Goal: Contribute content: Add original content to the website for others to see

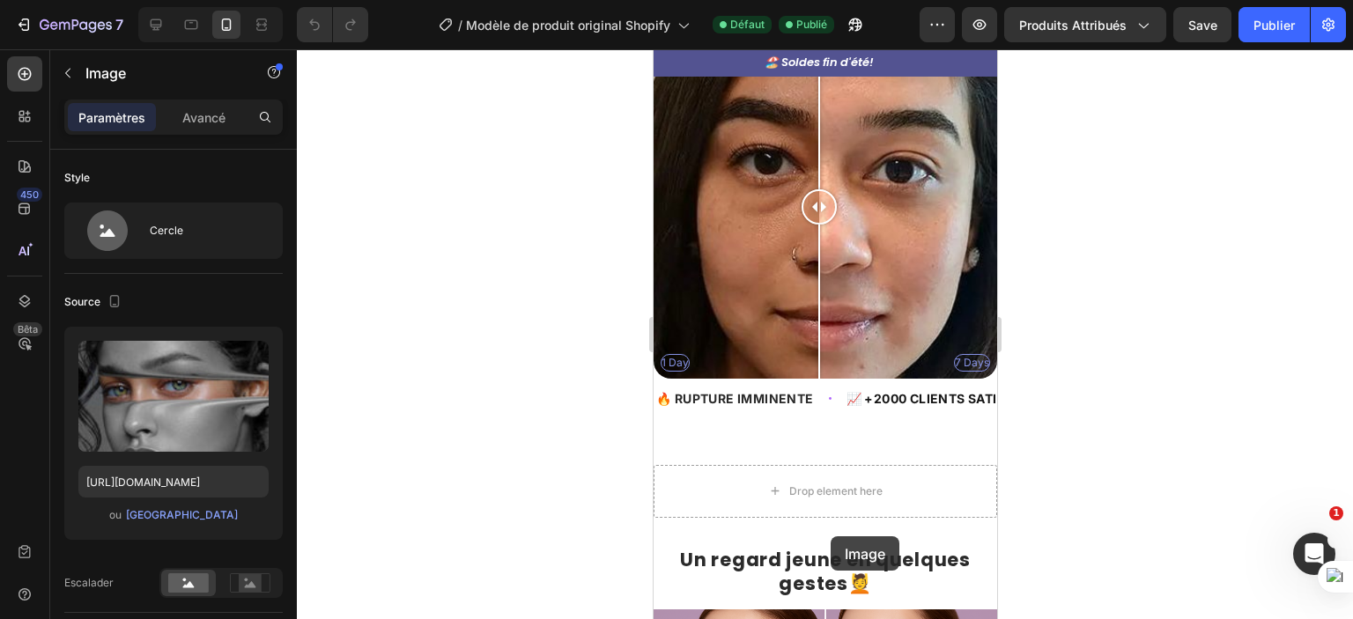
scroll to position [789, 0]
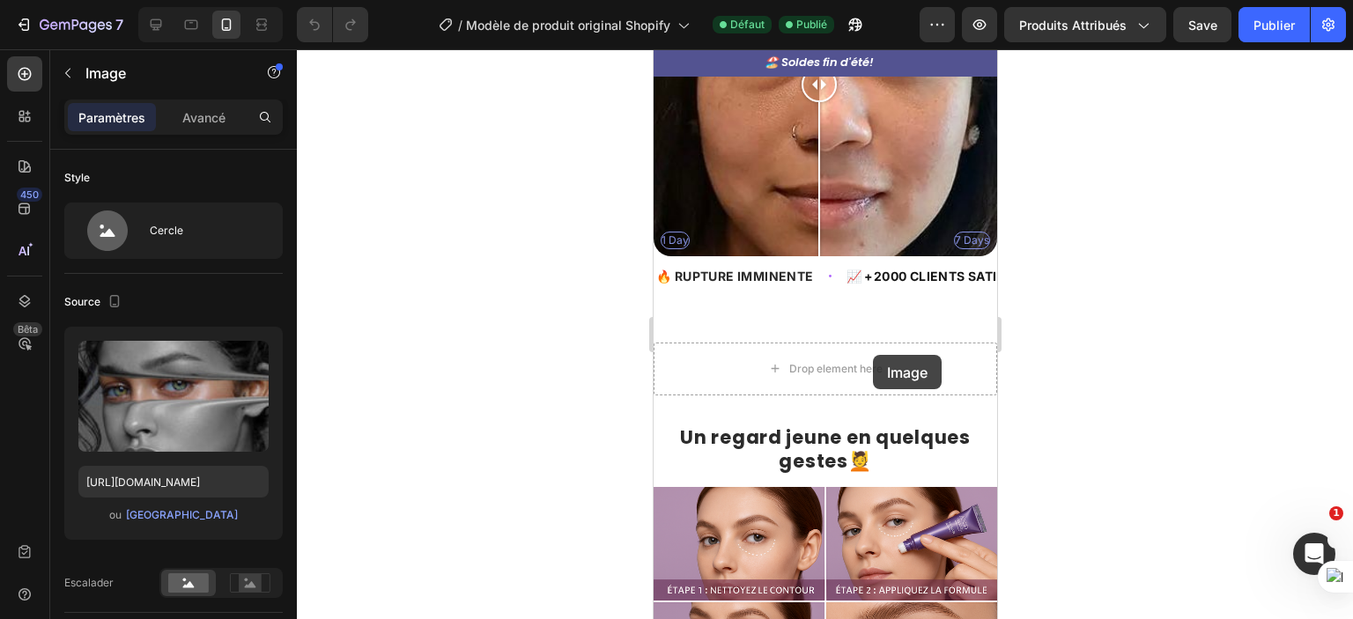
drag, startPoint x: 678, startPoint y: 323, endPoint x: 872, endPoint y: 355, distance: 196.4
click at [872, 362] on div "Drop element here" at bounding box center [835, 369] width 93 height 14
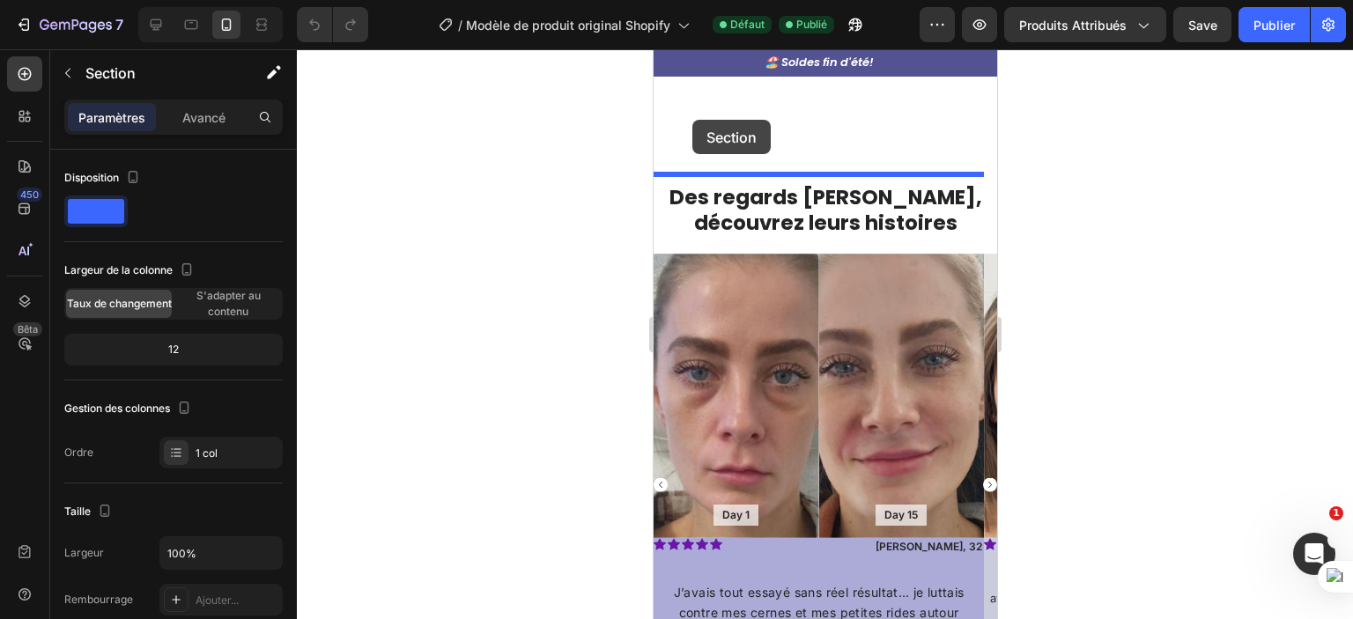
scroll to position [1494, 0]
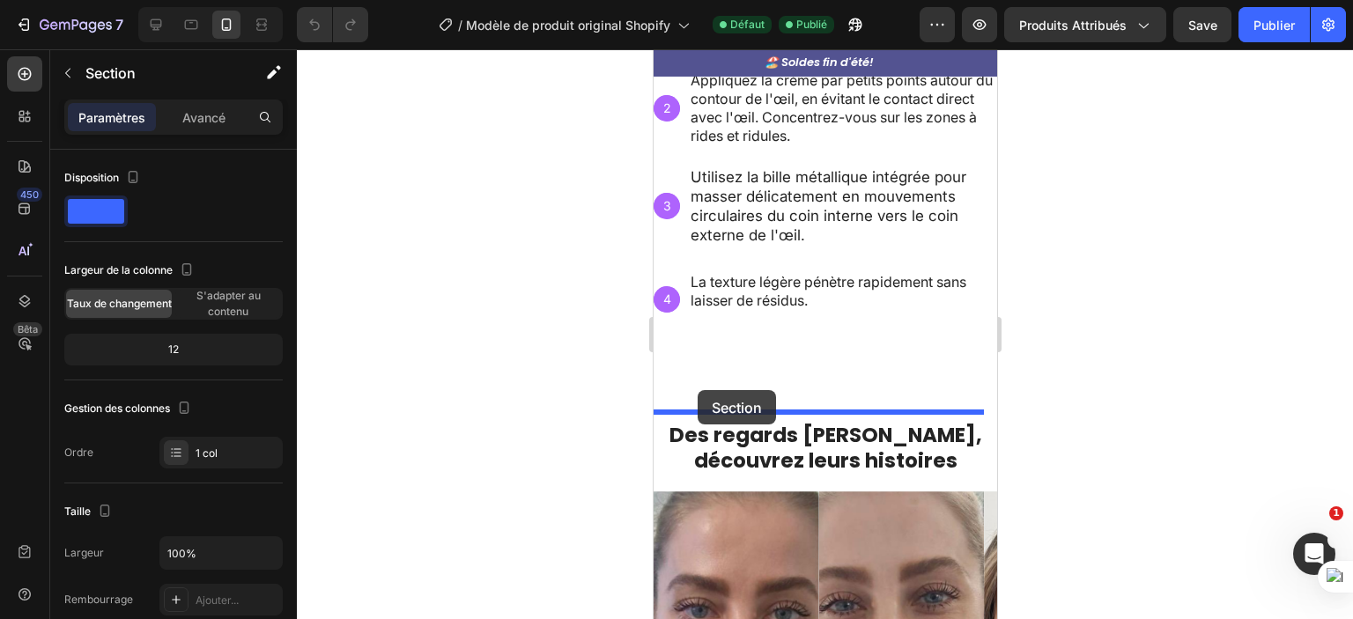
drag, startPoint x: 686, startPoint y: 113, endPoint x: 697, endPoint y: 390, distance: 277.7
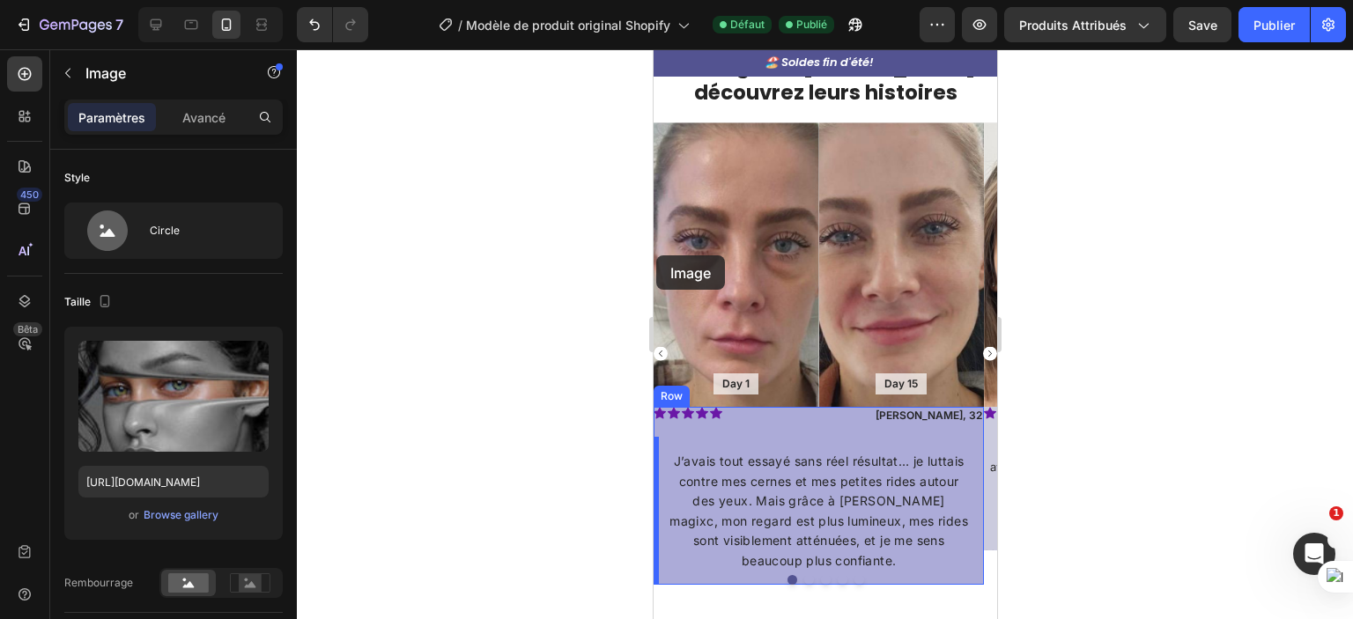
scroll to position [1659, 0]
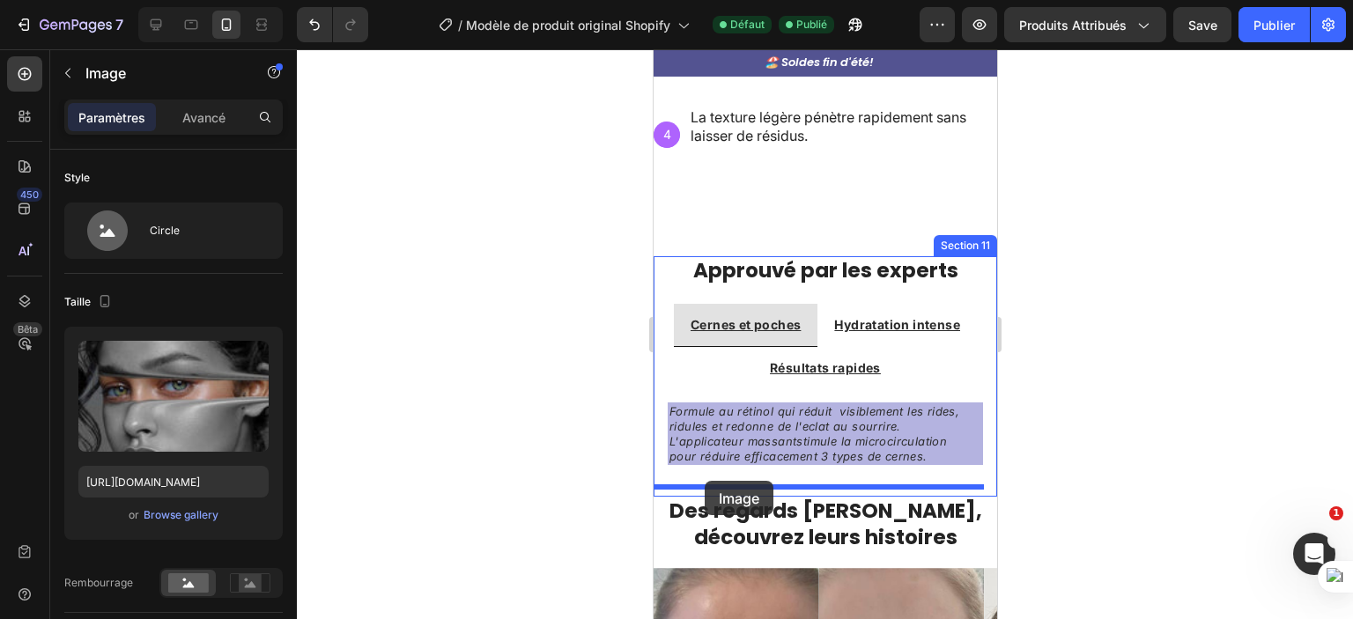
drag, startPoint x: 670, startPoint y: 207, endPoint x: 704, endPoint y: 481, distance: 276.0
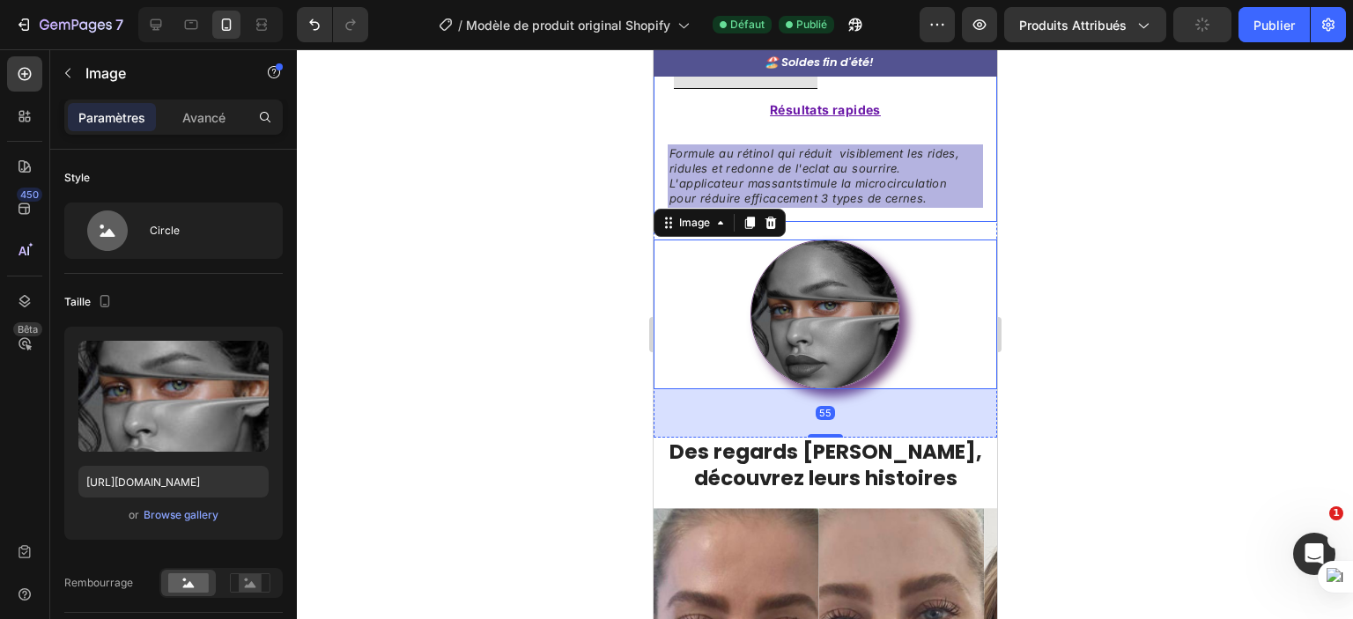
scroll to position [1909, 0]
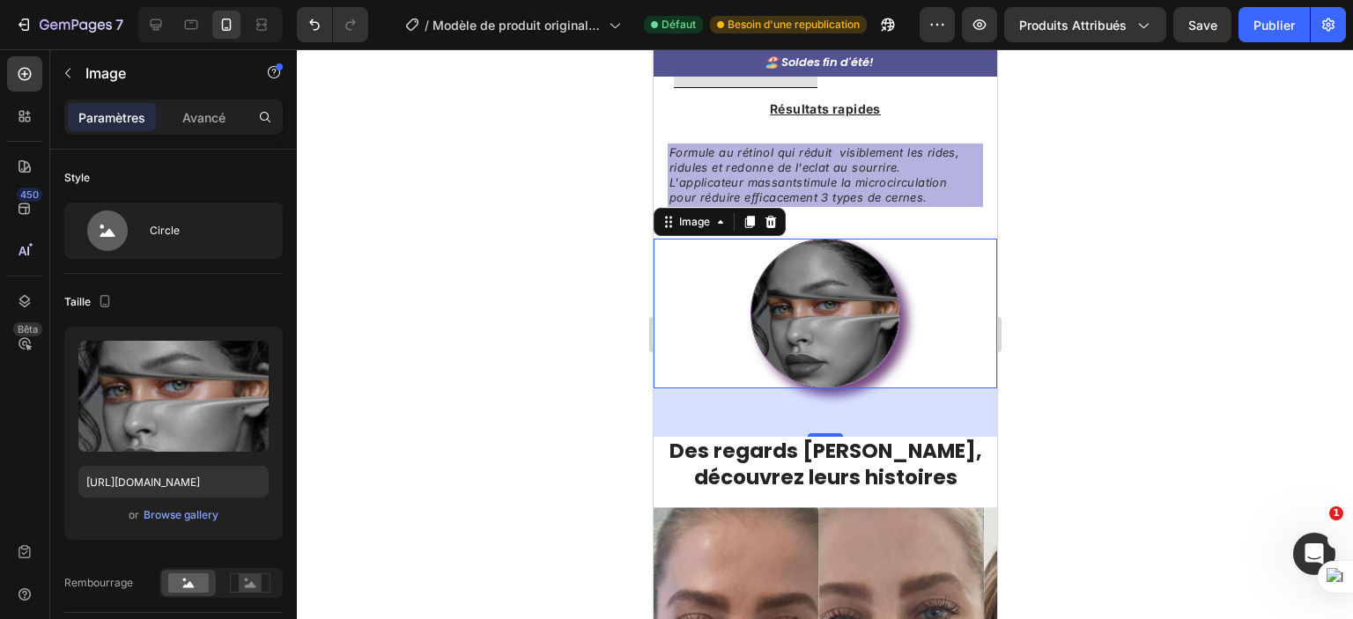
click at [1074, 464] on div at bounding box center [825, 334] width 1056 height 570
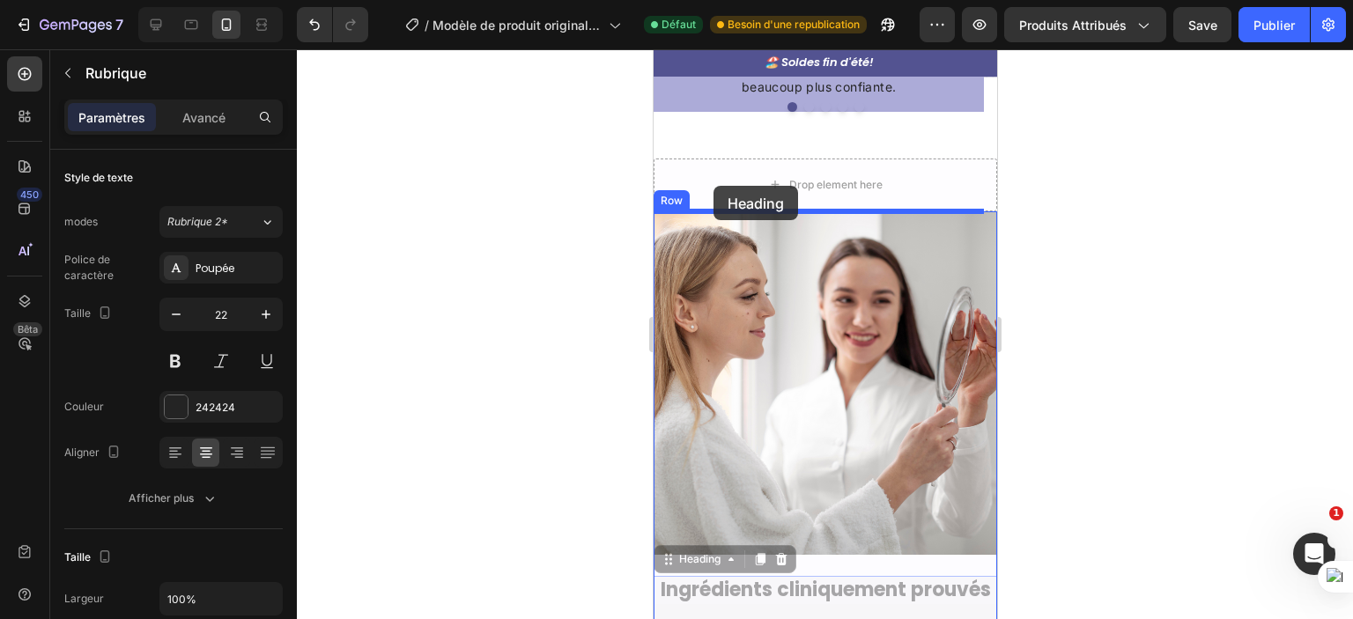
scroll to position [2534, 0]
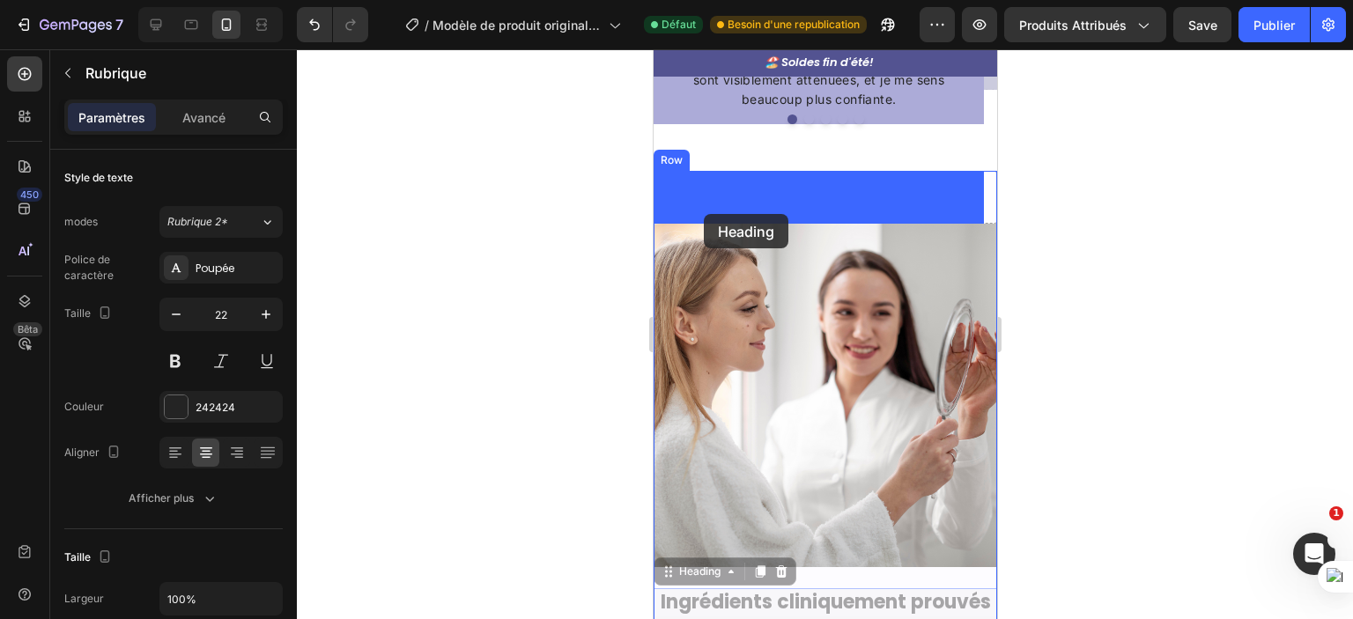
drag, startPoint x: 684, startPoint y: 464, endPoint x: 702, endPoint y: 214, distance: 250.9
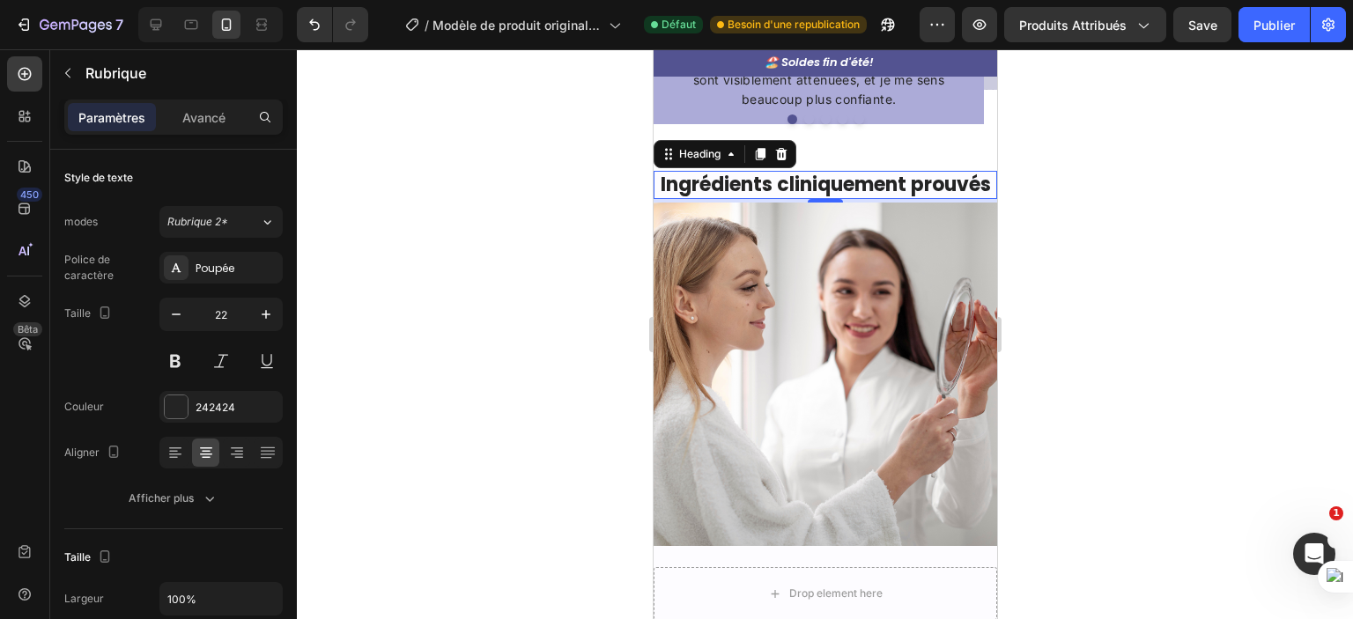
click at [1119, 267] on div at bounding box center [825, 334] width 1056 height 570
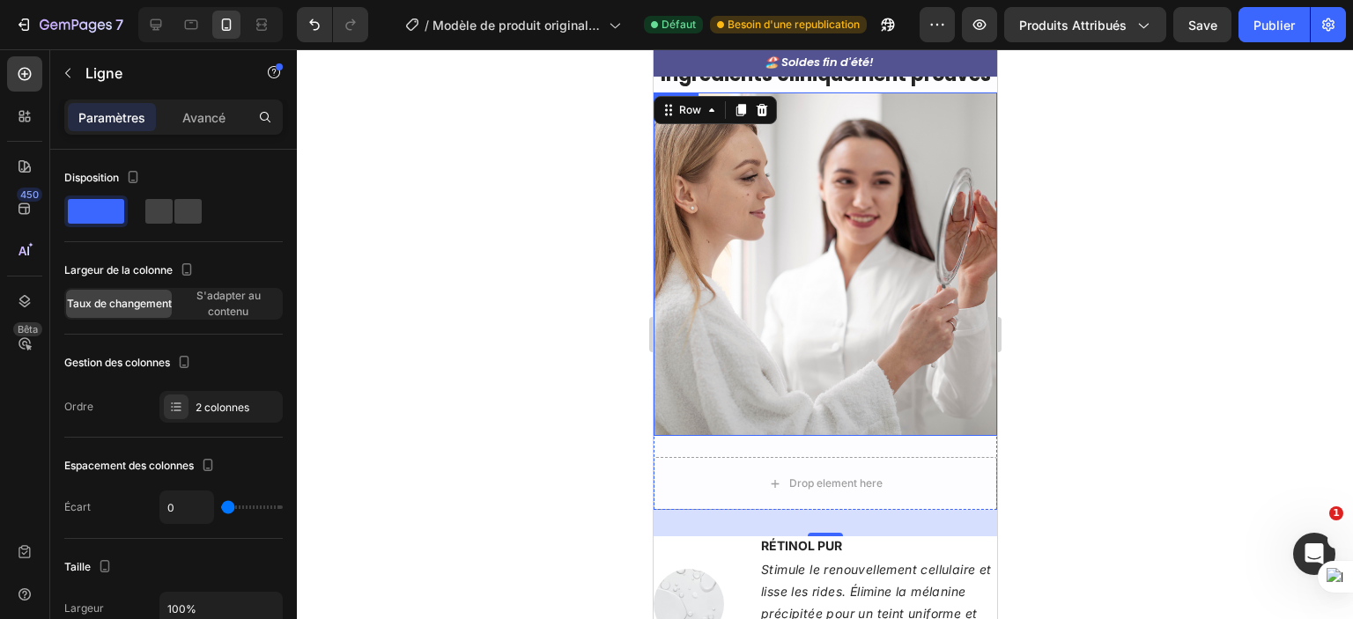
scroll to position [2648, 0]
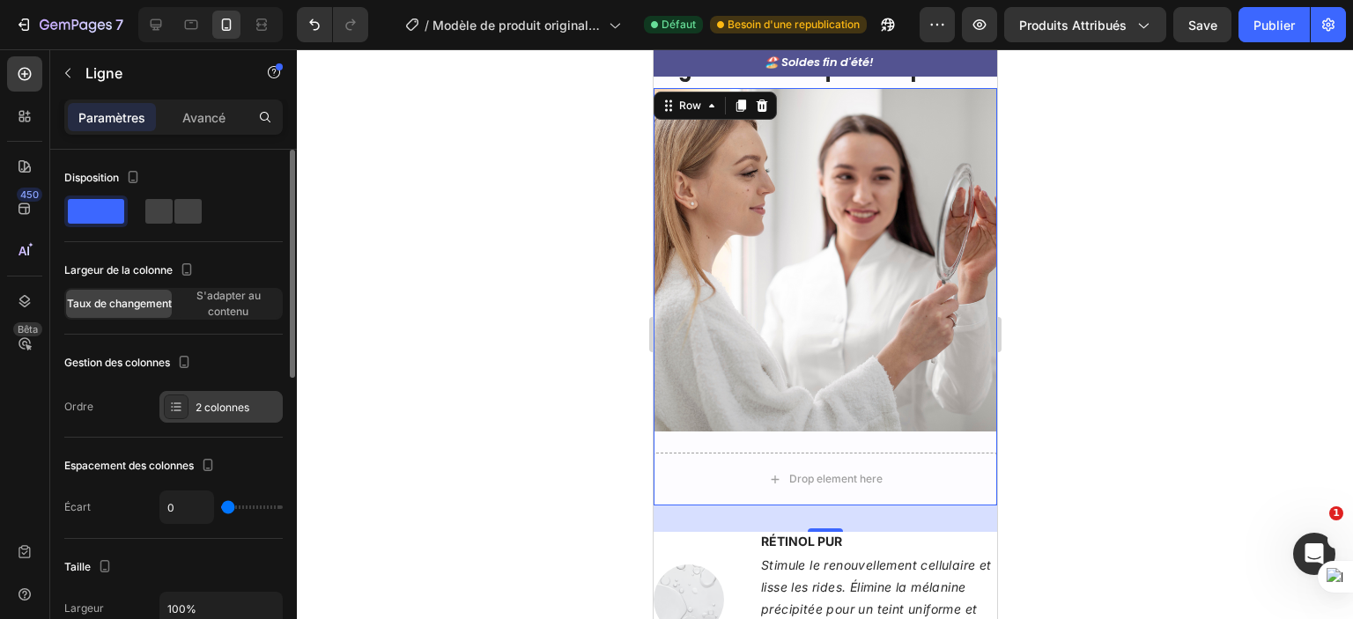
click at [232, 411] on font "2 colonnes" at bounding box center [223, 407] width 54 height 13
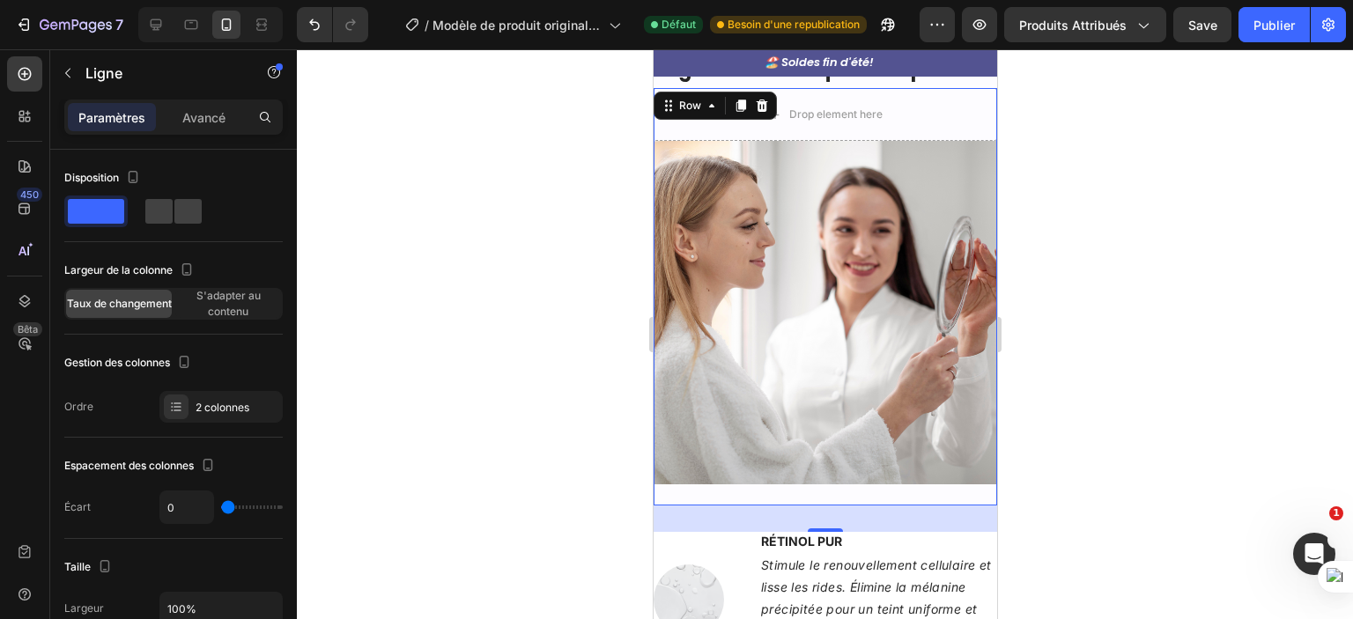
click at [421, 248] on div at bounding box center [825, 334] width 1056 height 570
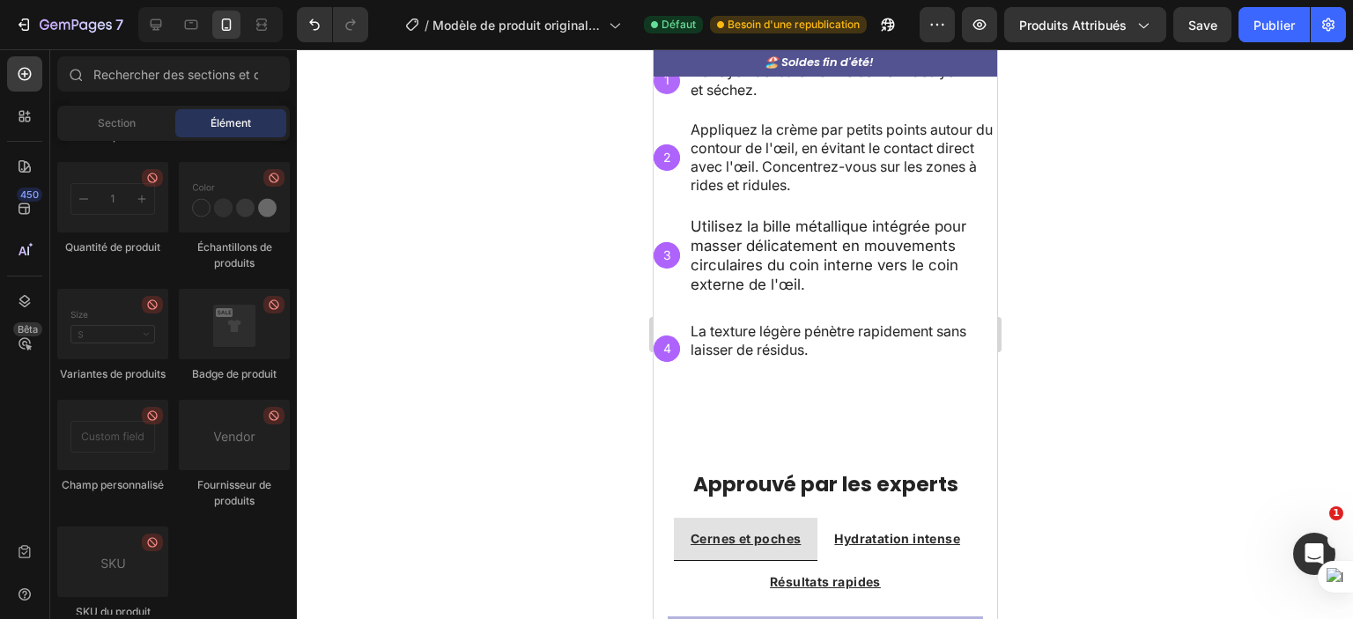
scroll to position [1445, 0]
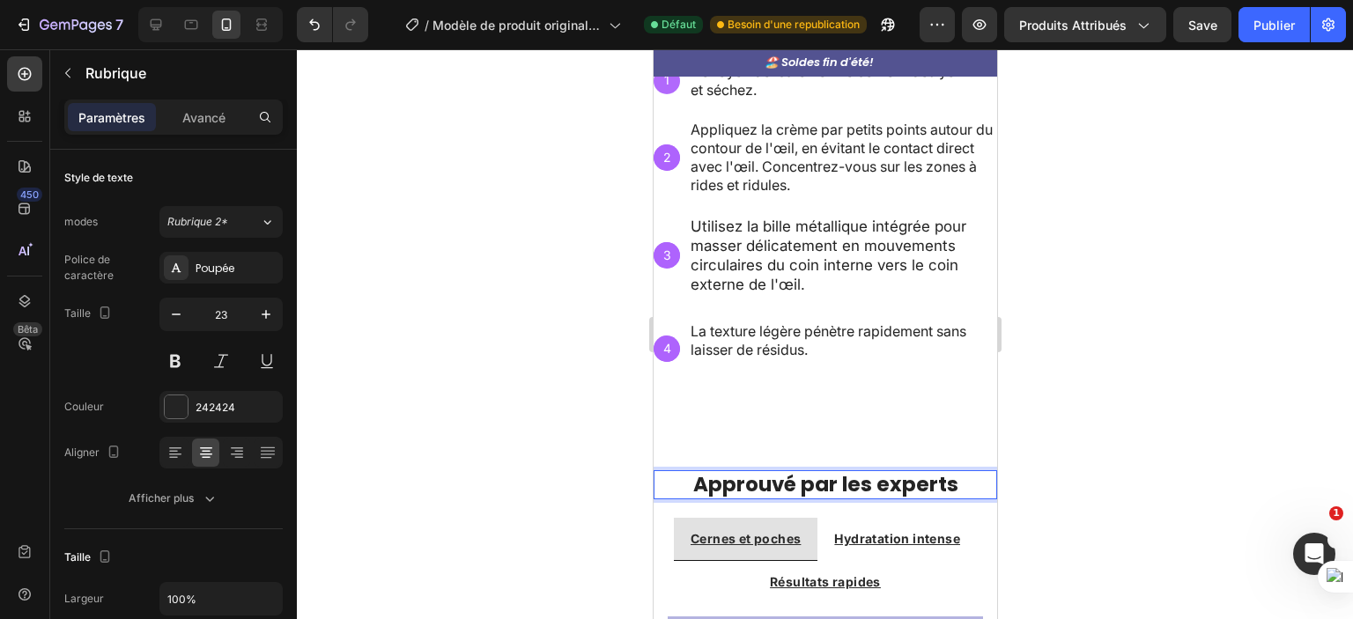
click at [683, 470] on h3 "Approuvé par les experts" at bounding box center [825, 485] width 344 height 30
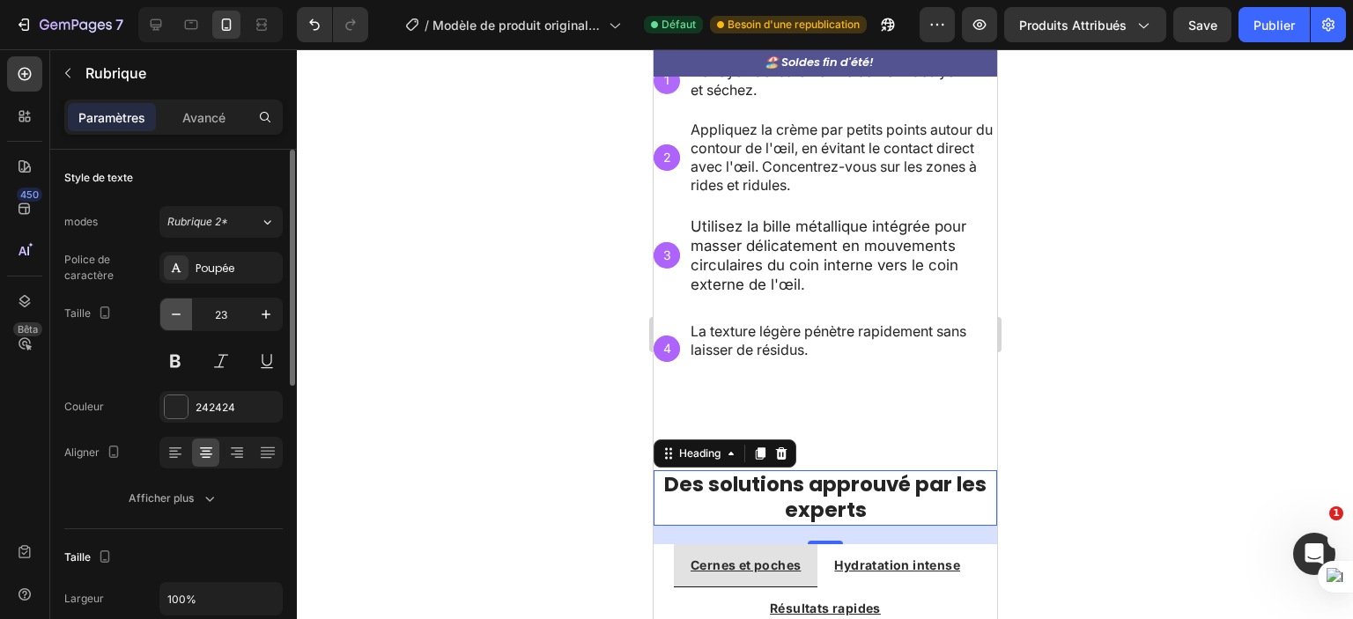
click at [176, 308] on icon "button" at bounding box center [176, 315] width 18 height 18
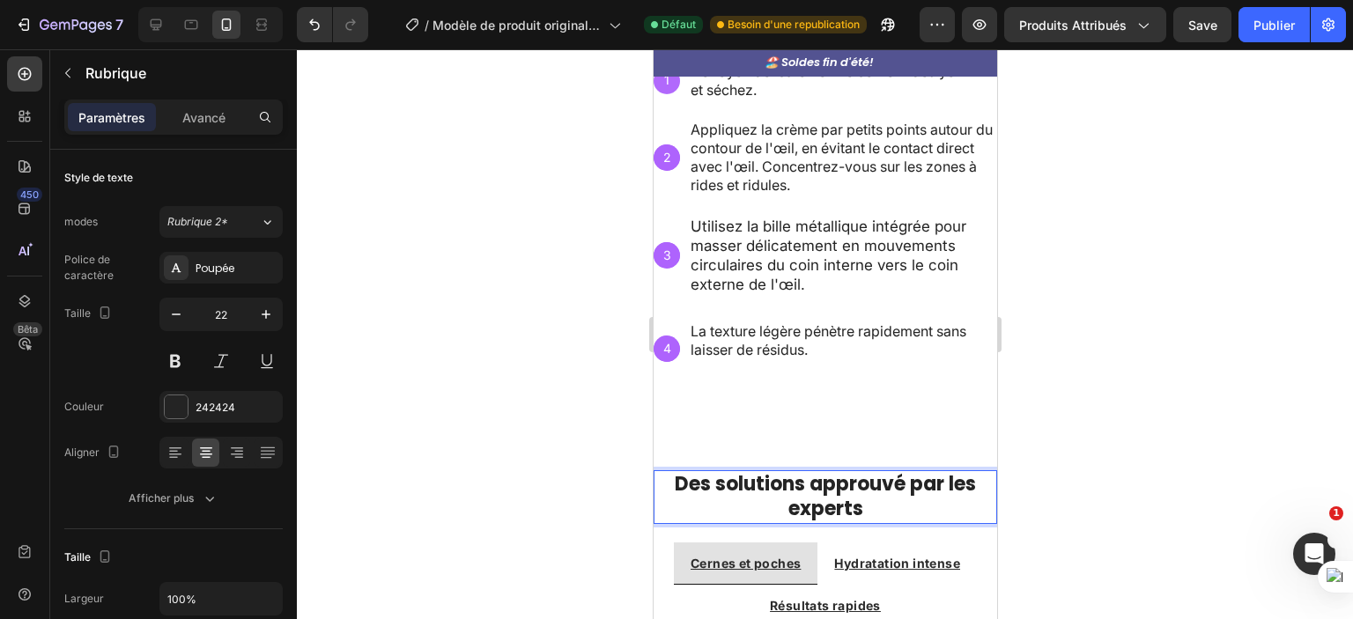
click at [876, 498] on p "Des solutions approuvé par les experts" at bounding box center [825, 497] width 340 height 50
click at [844, 494] on p "Des solutions approuvé par les experts 🧬🔎🥼" at bounding box center [825, 497] width 340 height 50
click at [860, 499] on p "Des solutions approuvé par les experts 🔎🥼" at bounding box center [825, 497] width 340 height 50
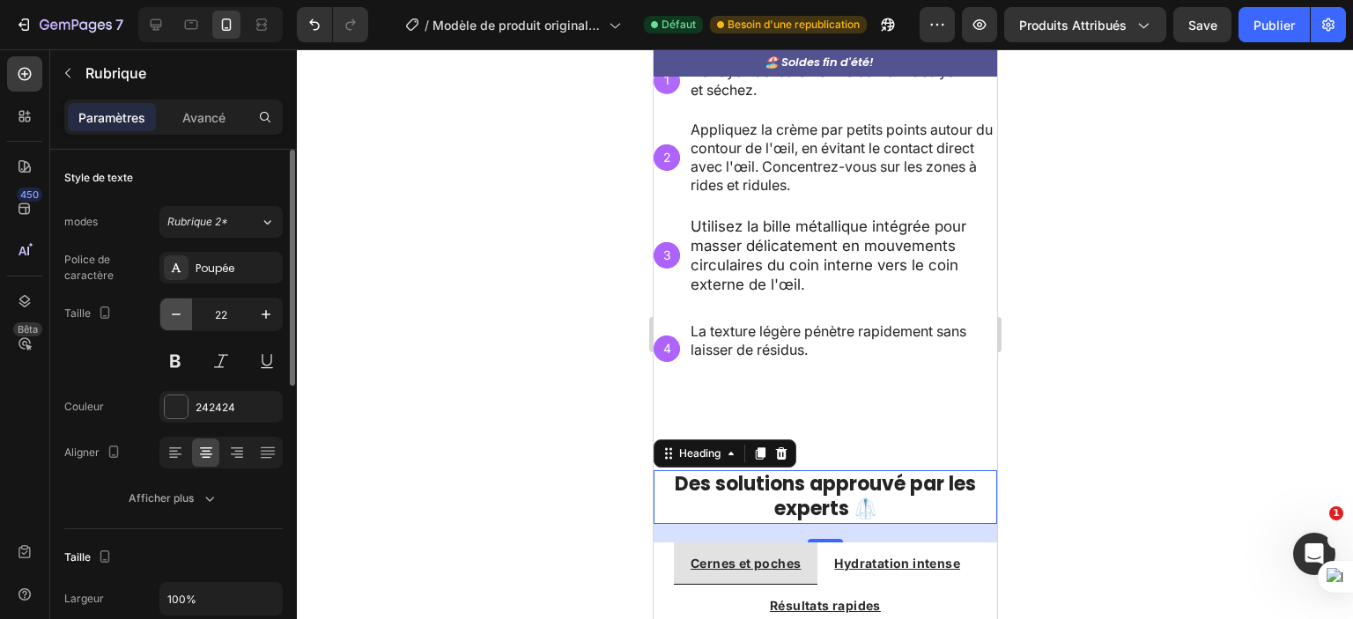
click at [166, 316] on button "button" at bounding box center [176, 315] width 32 height 32
type input "21"
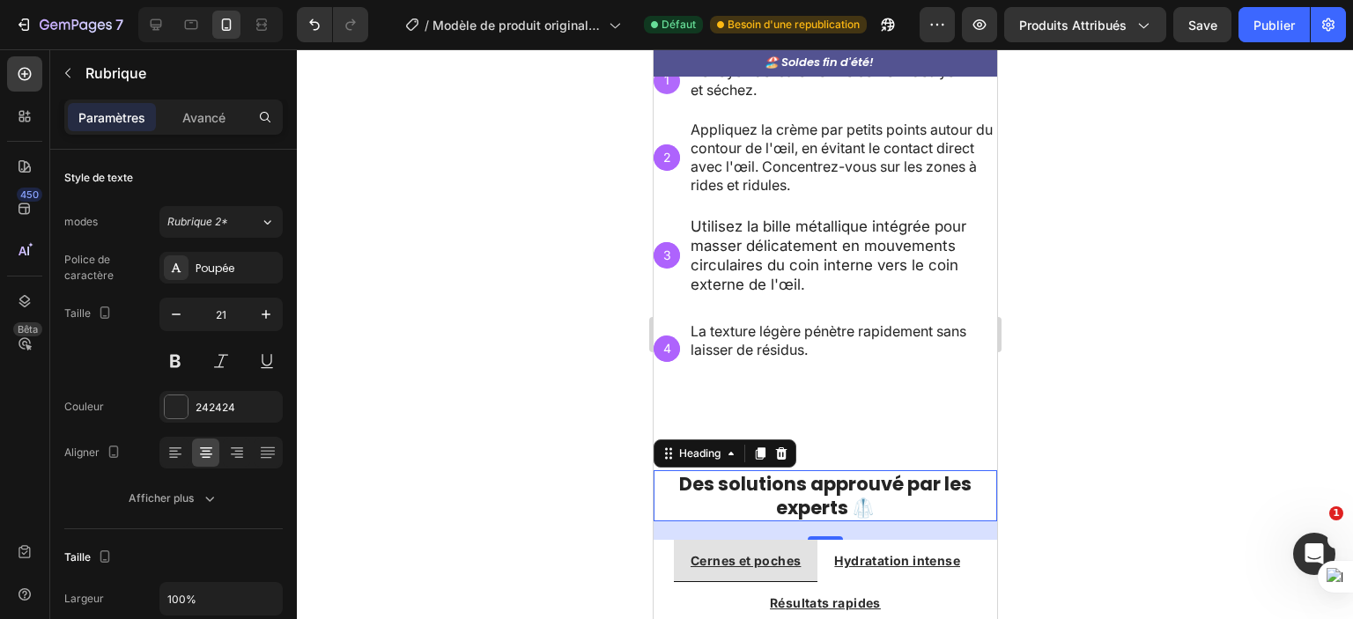
click at [405, 488] on div at bounding box center [825, 334] width 1056 height 570
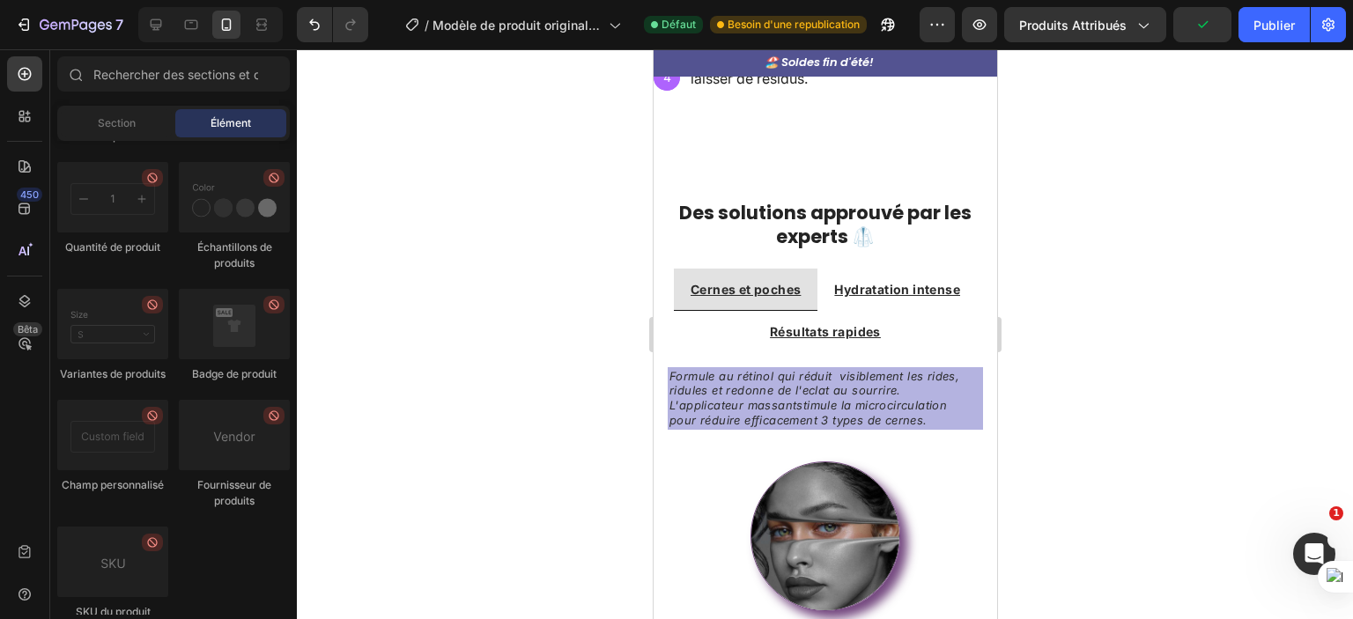
scroll to position [1717, 0]
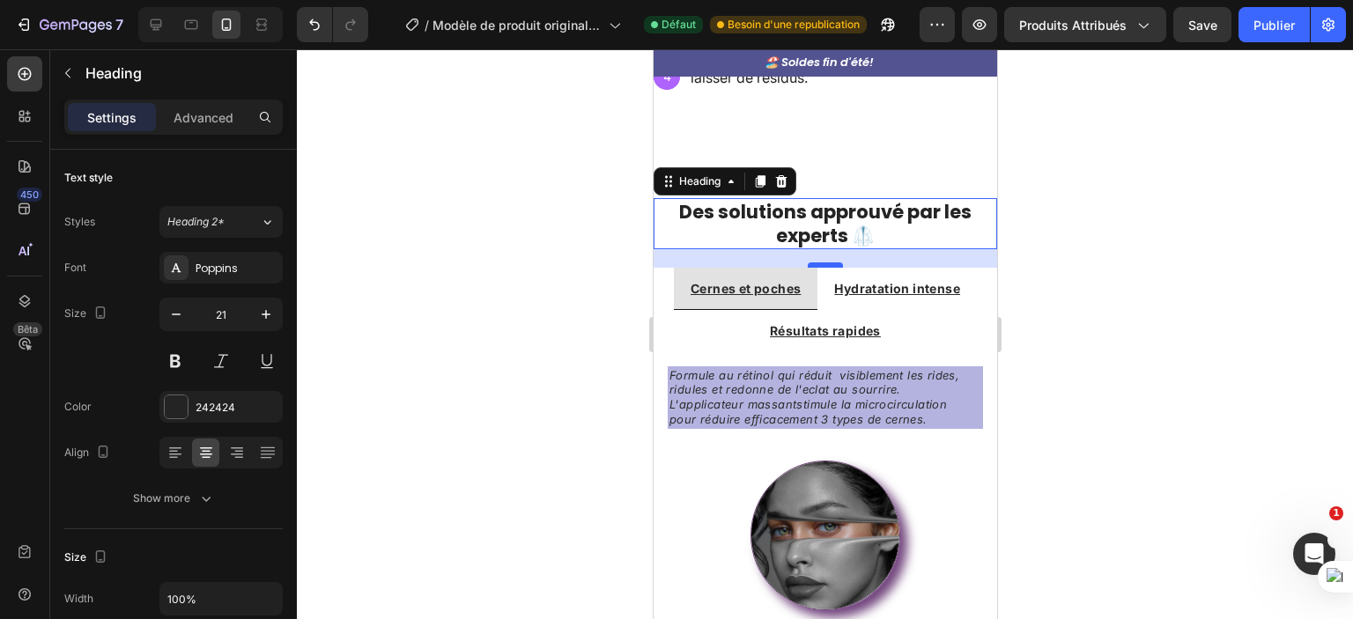
click at [810, 263] on div at bounding box center [824, 265] width 35 height 5
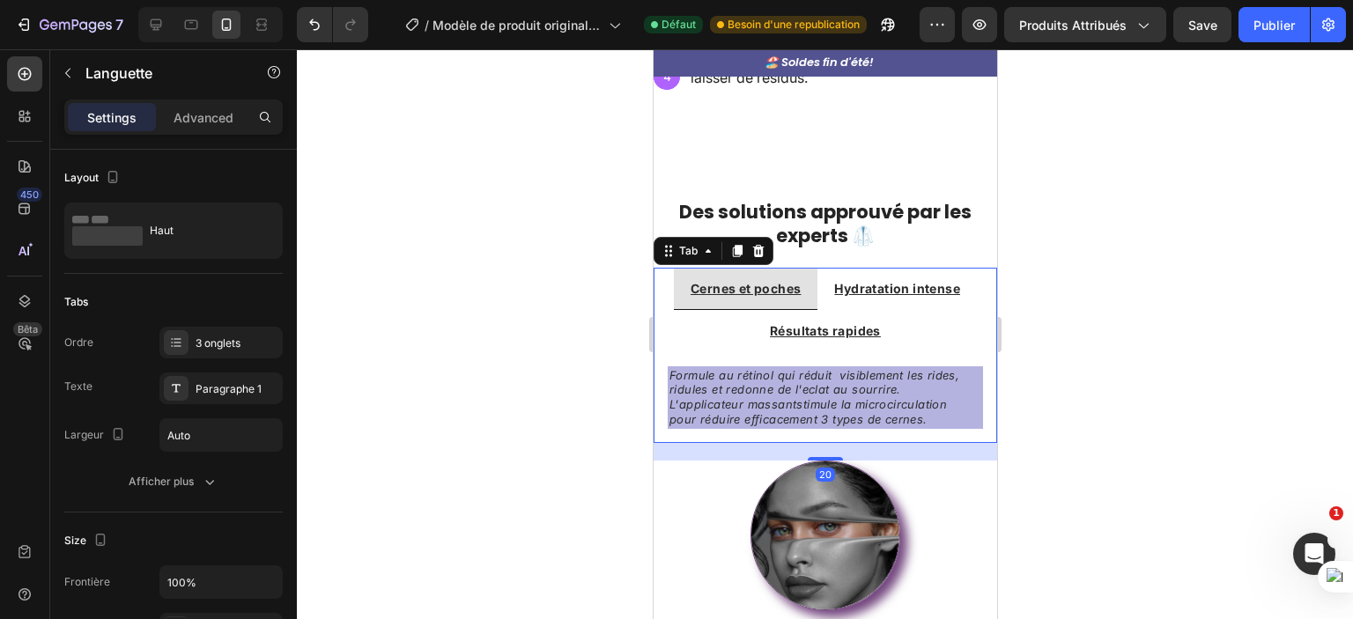
click at [809, 268] on li "Cernes et poches" at bounding box center [745, 289] width 144 height 42
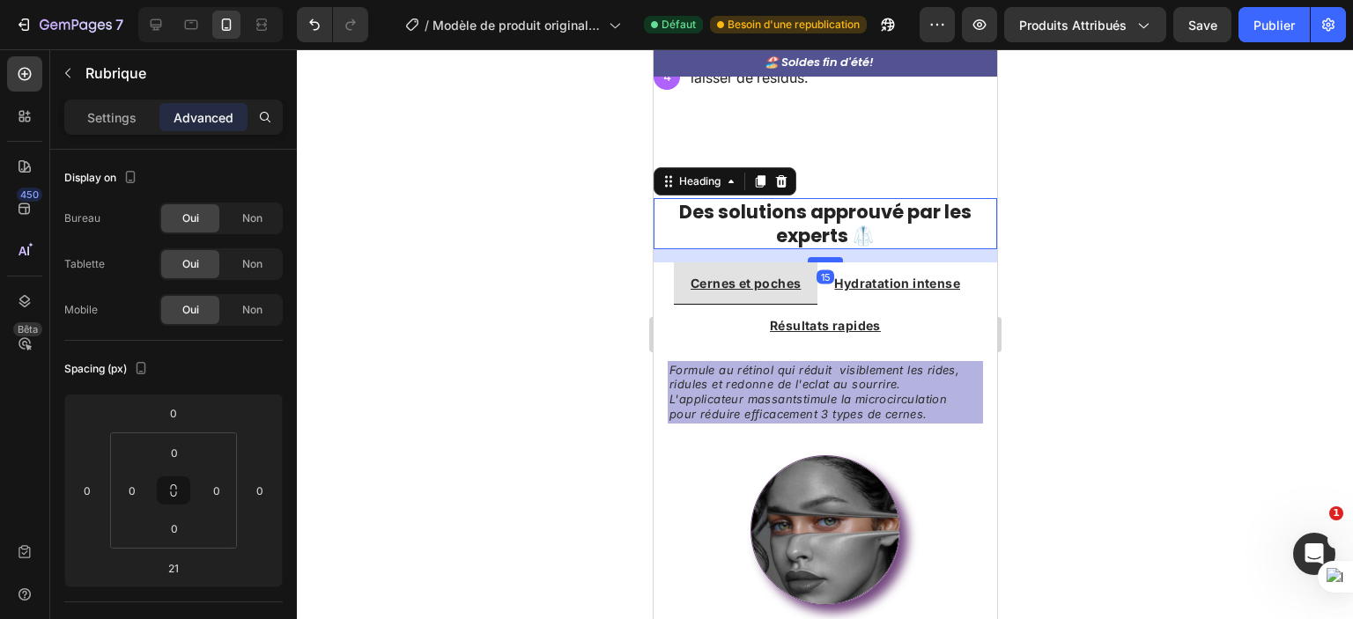
click at [822, 257] on div at bounding box center [824, 259] width 35 height 5
type input "15"
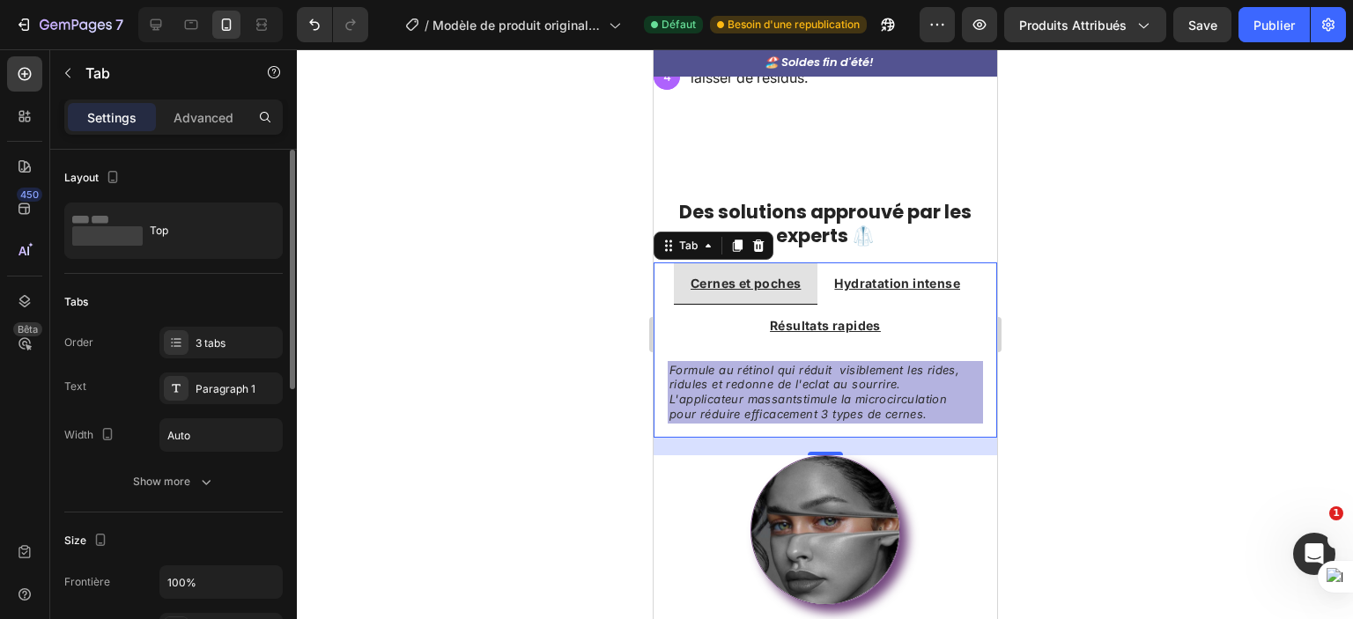
scroll to position [48, 0]
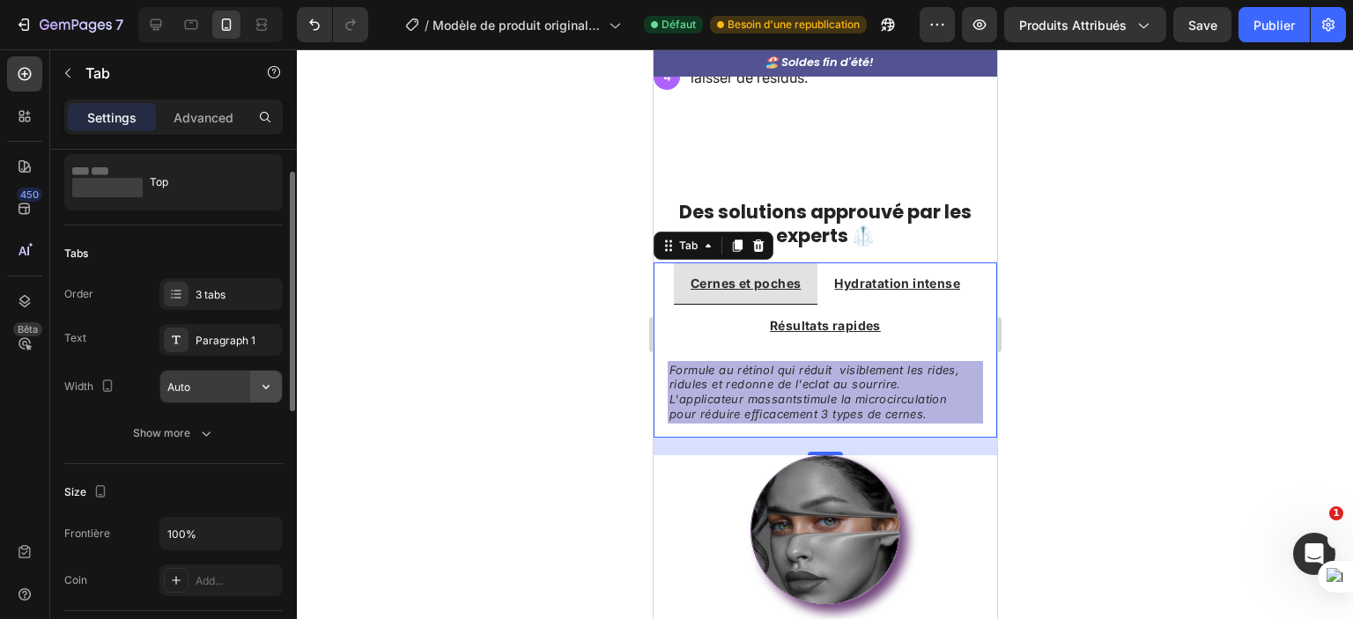
click at [263, 382] on icon "button" at bounding box center [266, 387] width 18 height 18
click at [127, 367] on div "Order 3 tabs Text Paragraph 1 Width Auto" at bounding box center [173, 340] width 219 height 125
click at [574, 283] on div at bounding box center [825, 334] width 1056 height 570
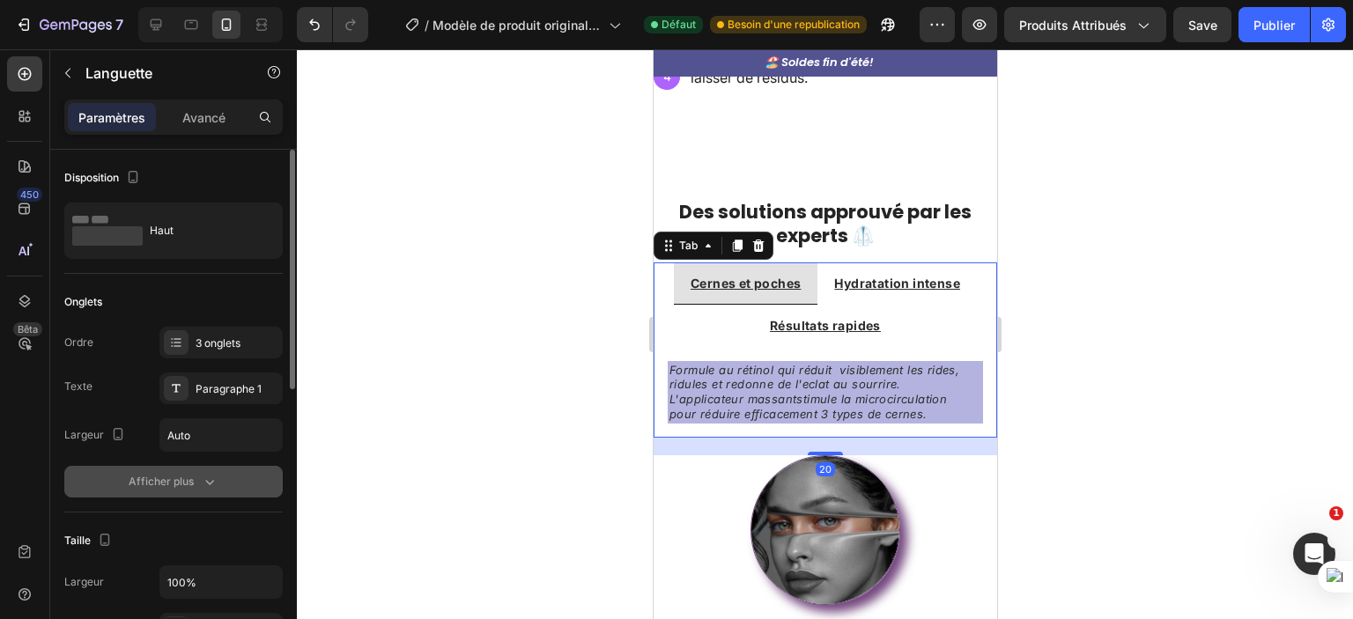
click at [204, 484] on icon "button" at bounding box center [210, 482] width 18 height 18
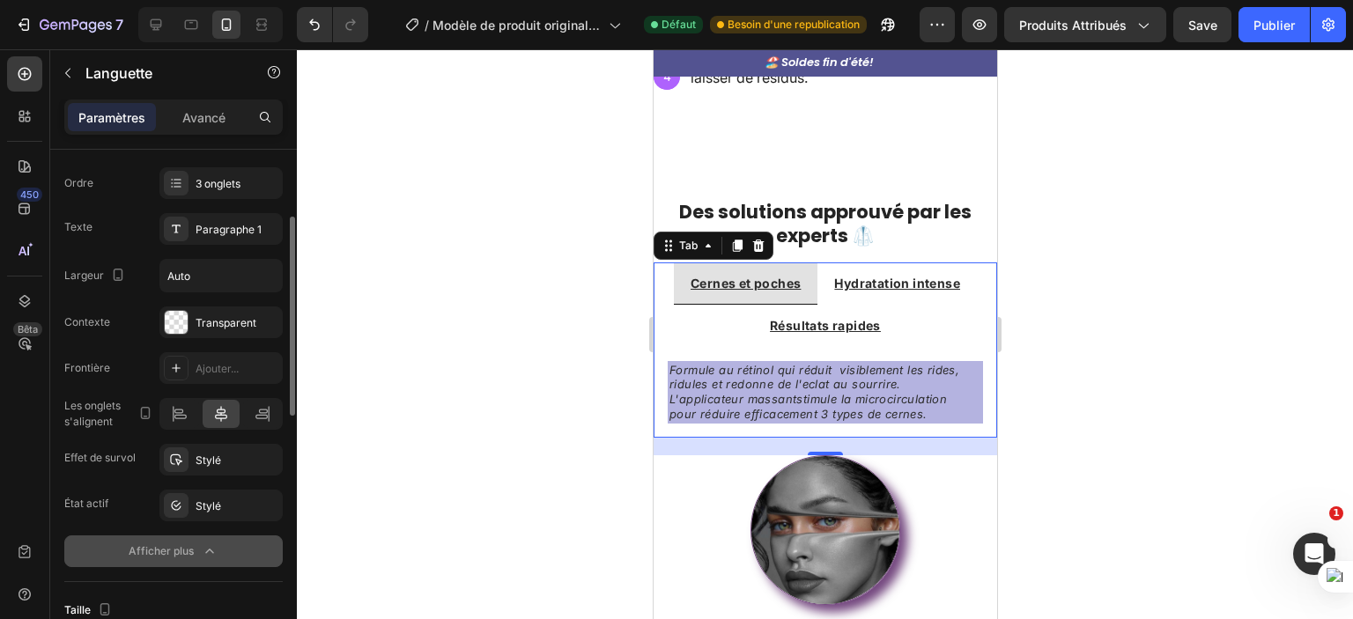
scroll to position [164, 0]
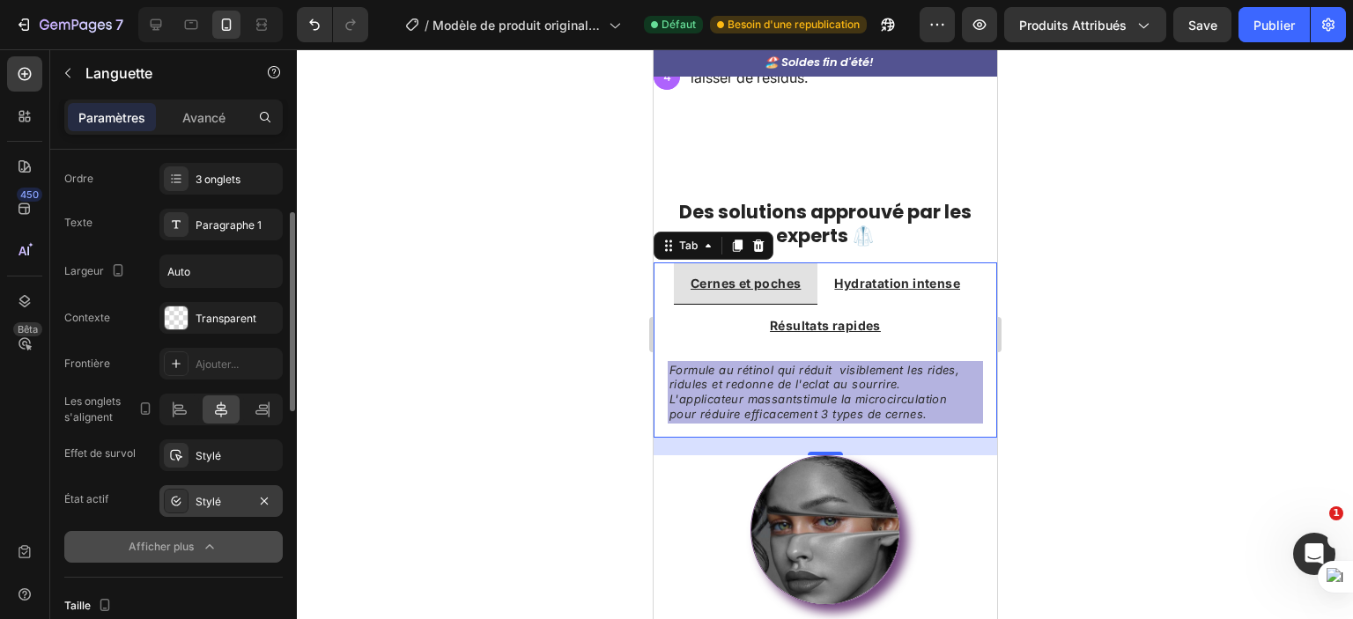
click at [241, 503] on div "Stylé" at bounding box center [221, 502] width 51 height 16
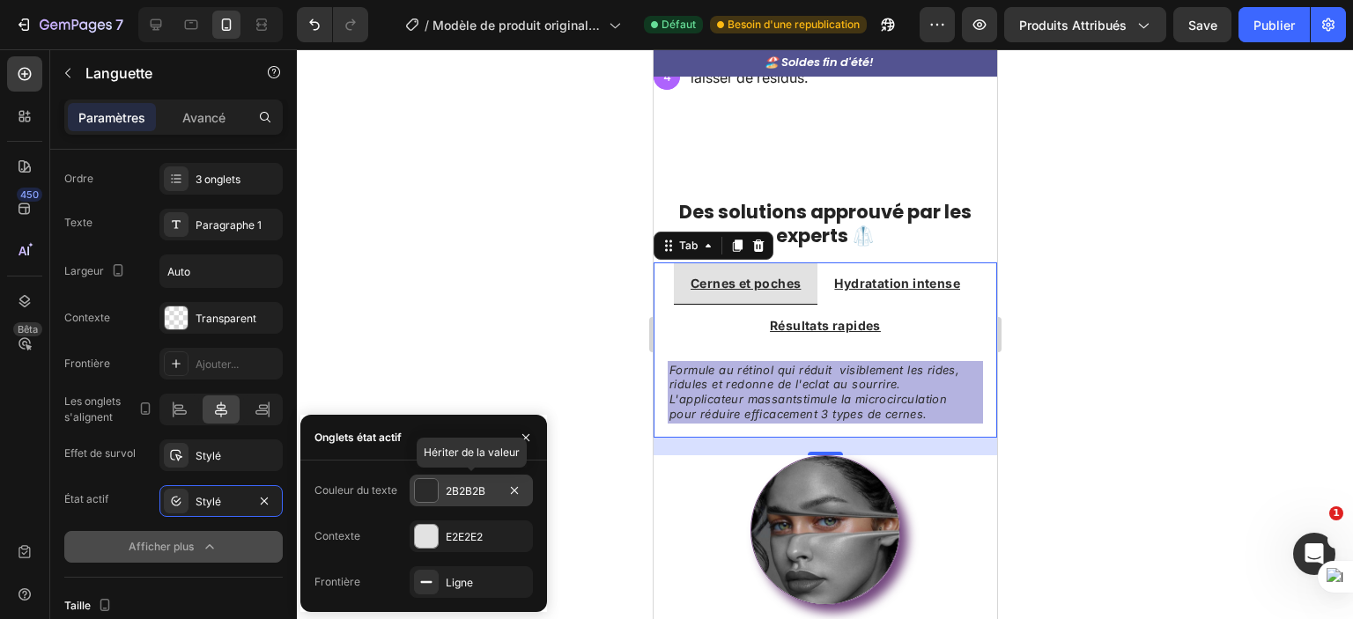
click at [470, 489] on font "2B2B2B" at bounding box center [466, 491] width 40 height 13
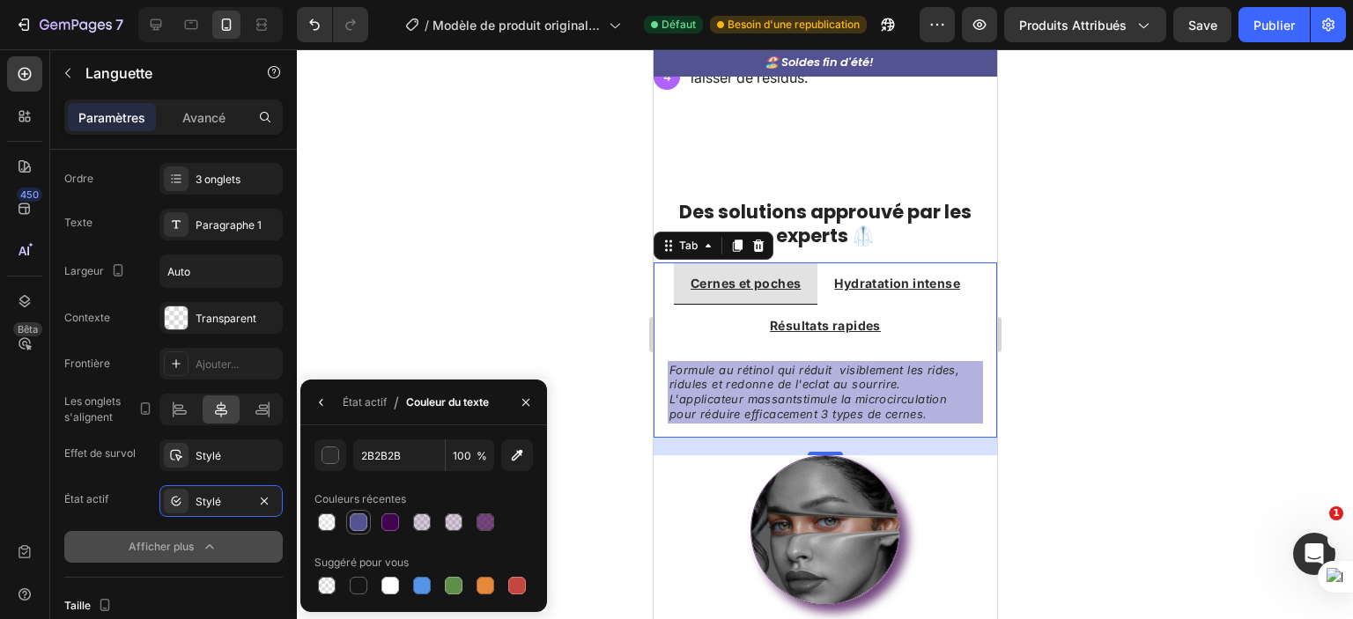
click at [362, 518] on div at bounding box center [359, 523] width 18 height 18
type input "535391"
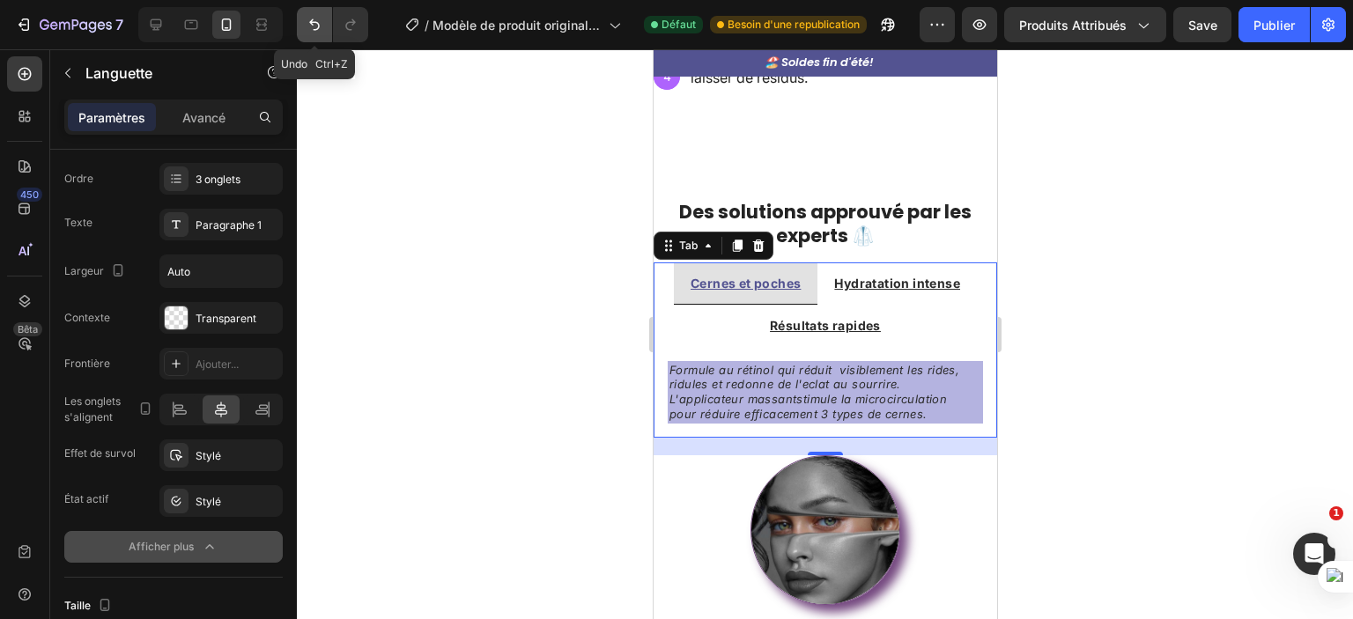
click at [315, 26] on icon "Annuler/Refaire" at bounding box center [315, 25] width 18 height 18
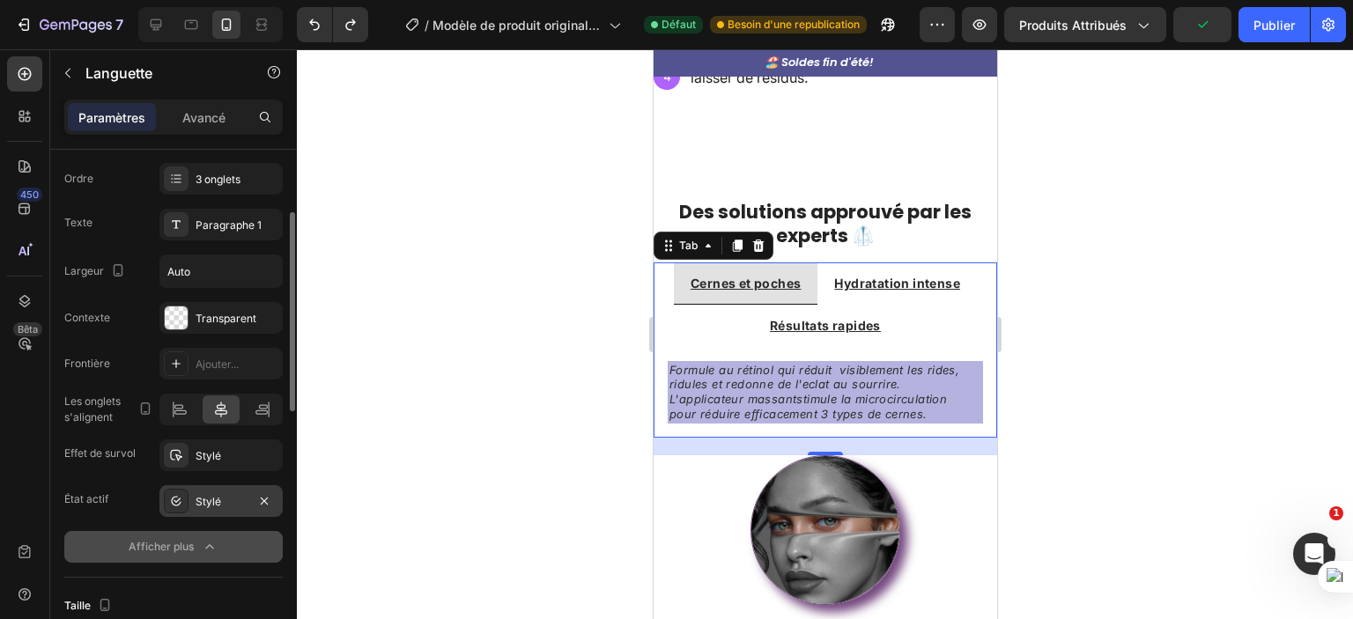
click at [219, 495] on font "Stylé" at bounding box center [209, 501] width 26 height 13
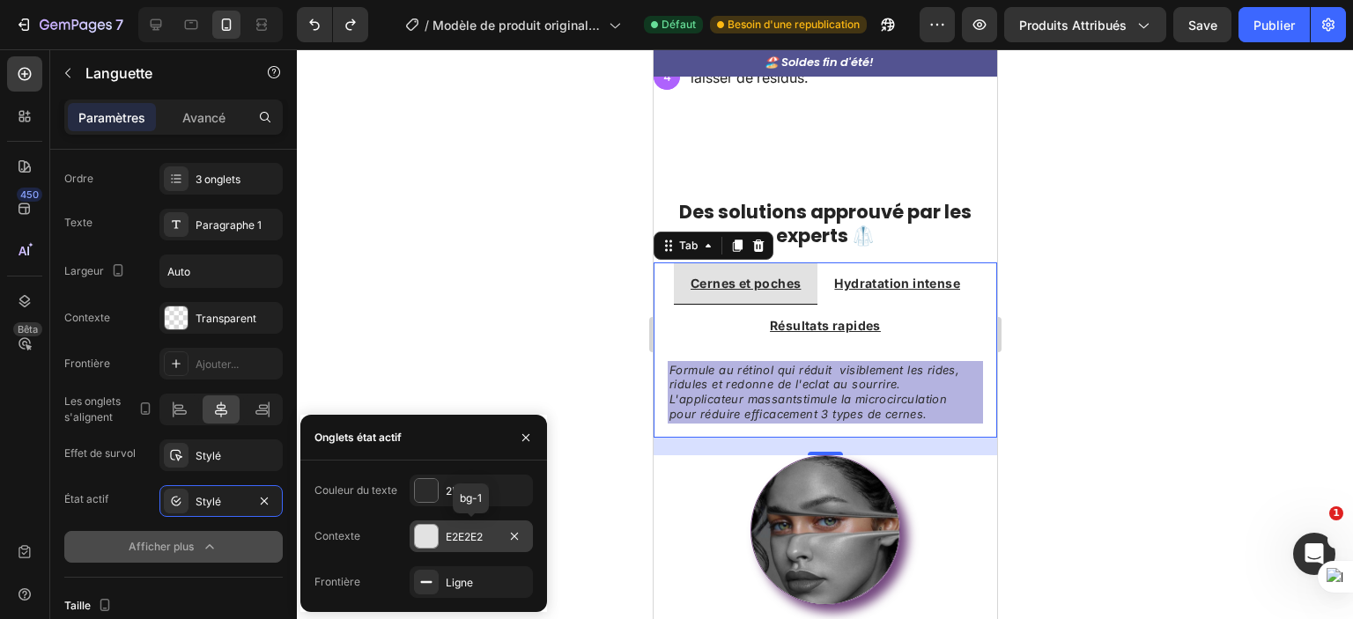
click at [455, 541] on font "E2E2E2" at bounding box center [464, 536] width 37 height 13
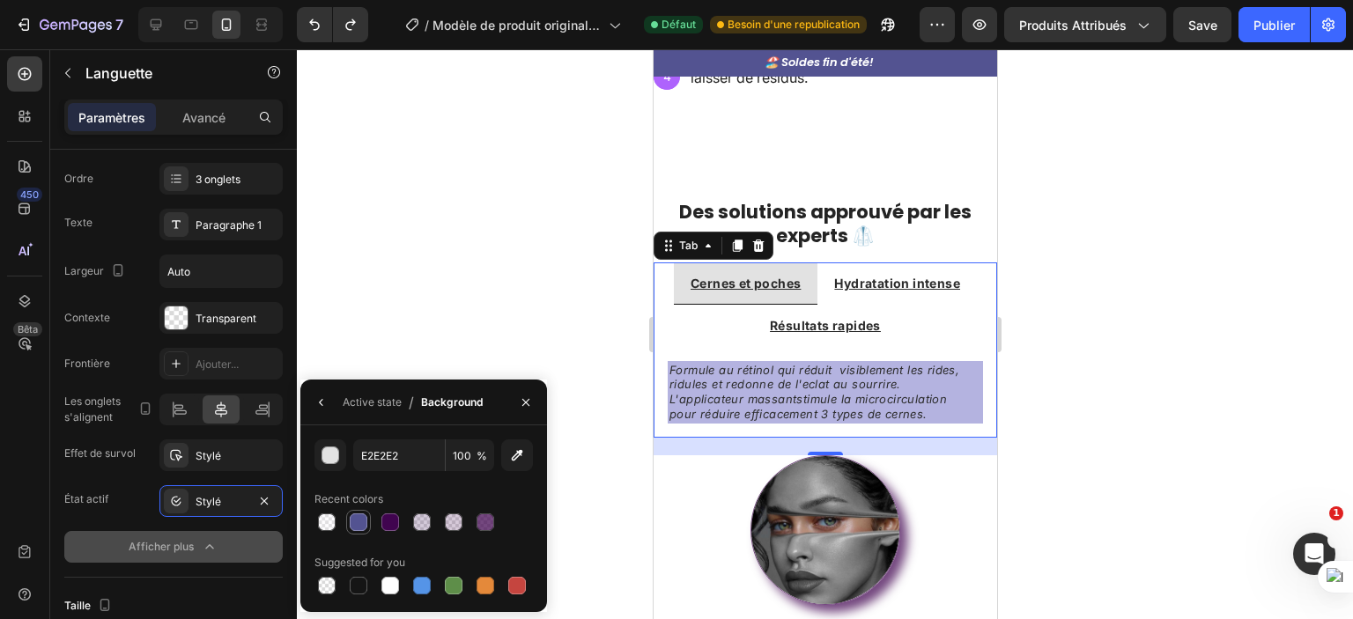
click at [365, 527] on div at bounding box center [359, 523] width 18 height 18
type input "535391"
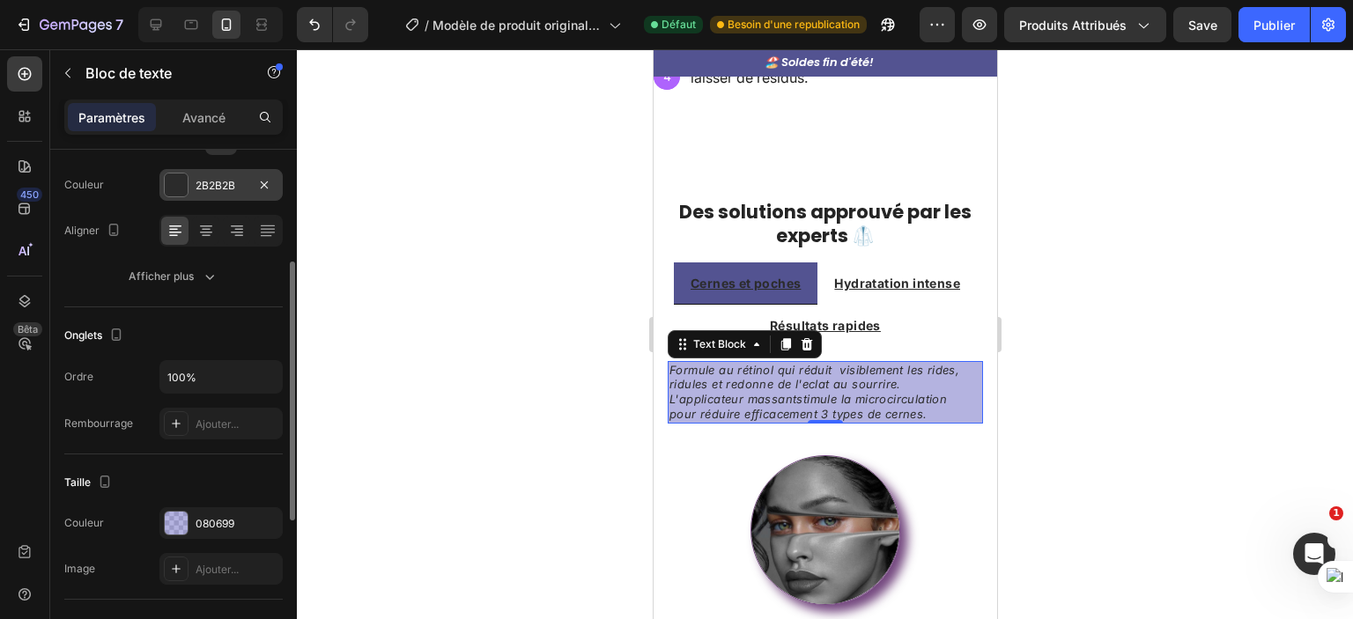
scroll to position [224, 0]
click at [217, 531] on div "080699" at bounding box center [220, 522] width 123 height 32
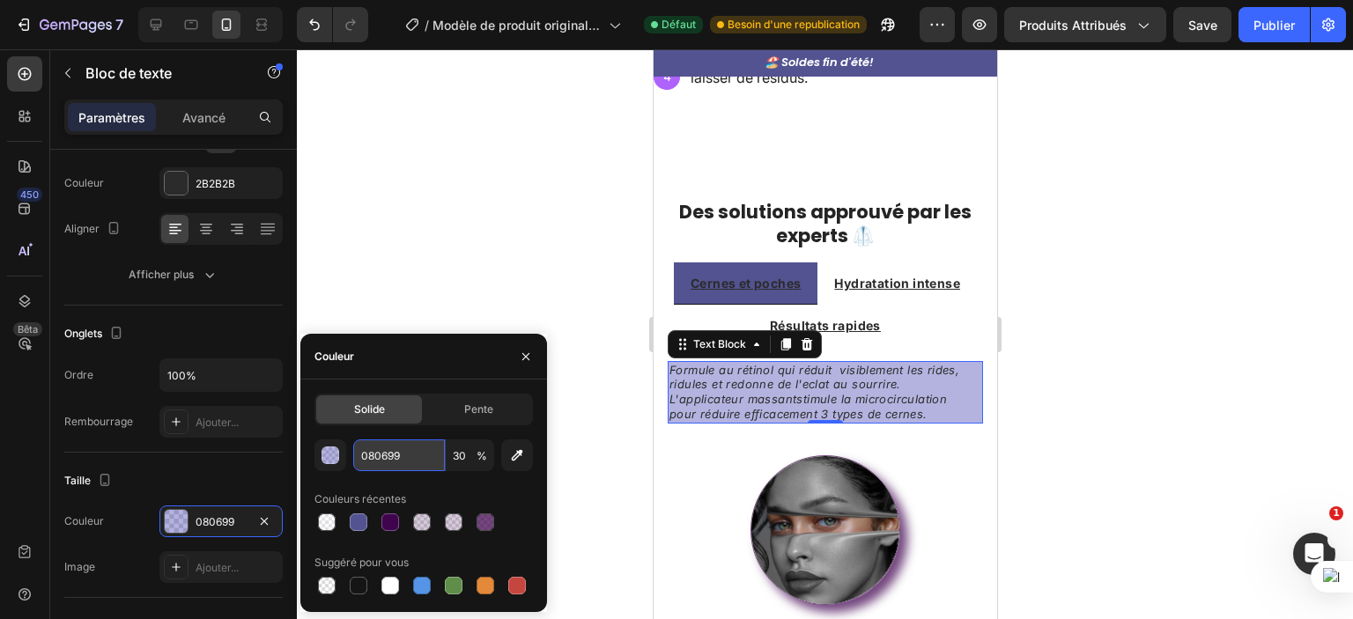
click at [420, 447] on input "080699" at bounding box center [399, 456] width 92 height 32
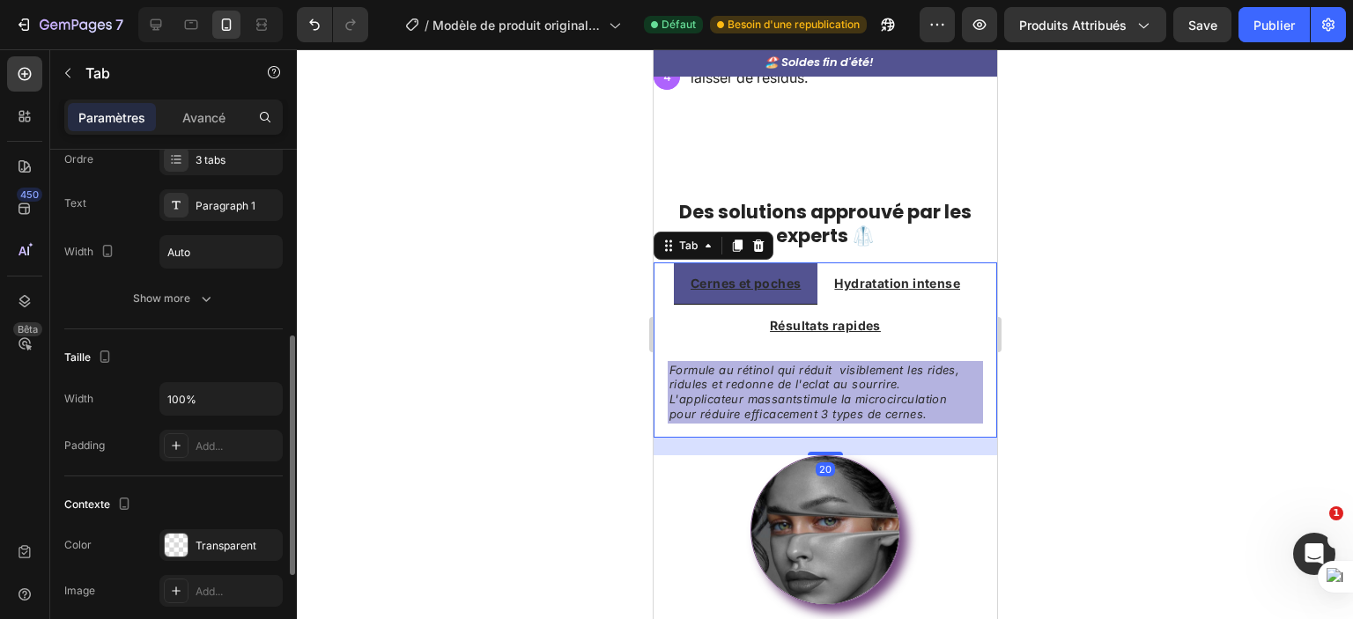
scroll to position [253, 0]
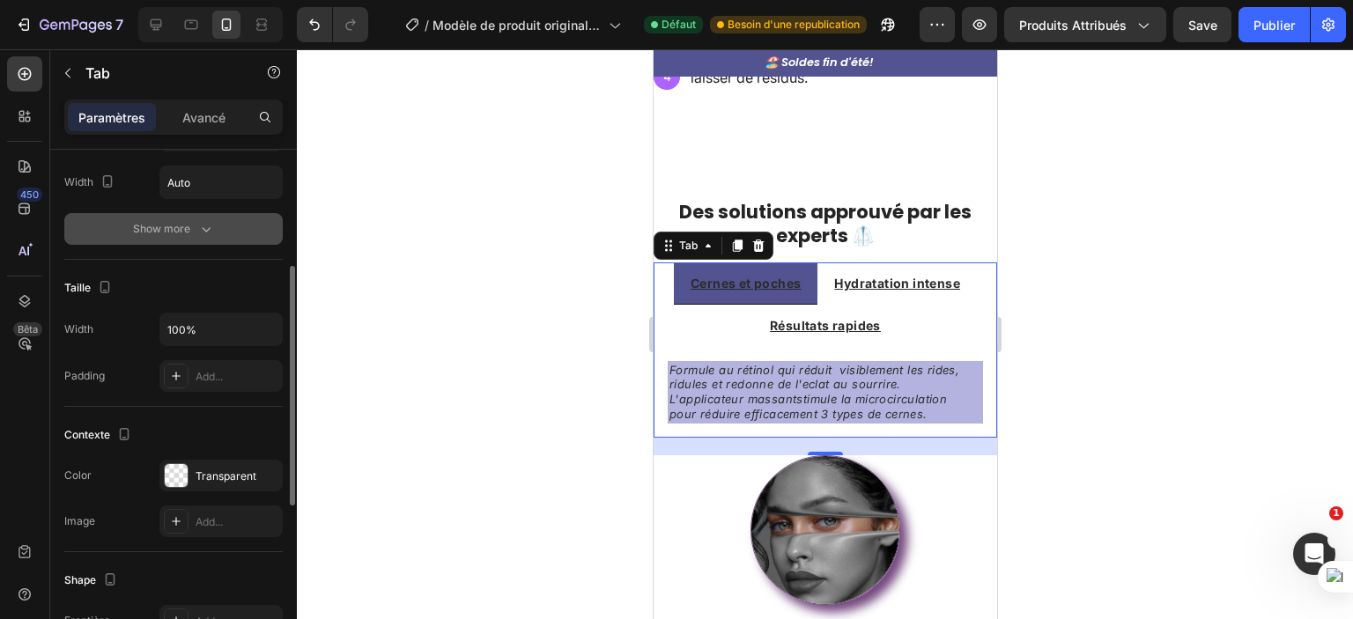
click at [190, 214] on button "Show more" at bounding box center [173, 229] width 219 height 32
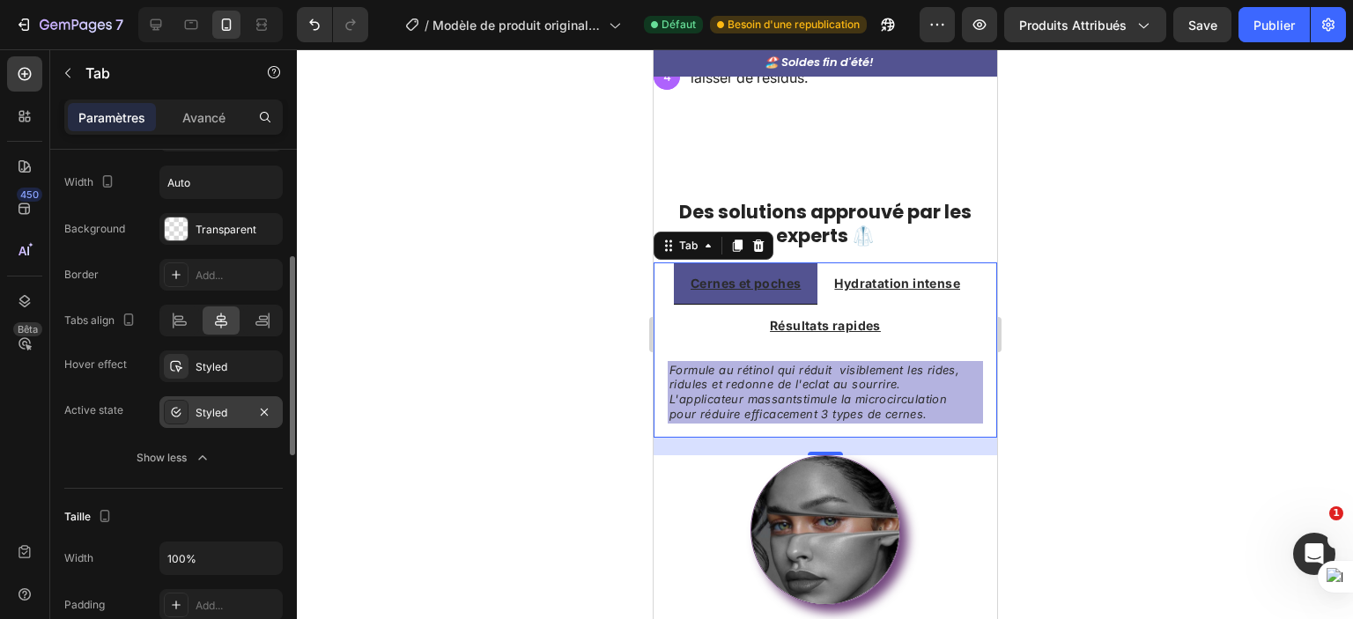
scroll to position [307, 0]
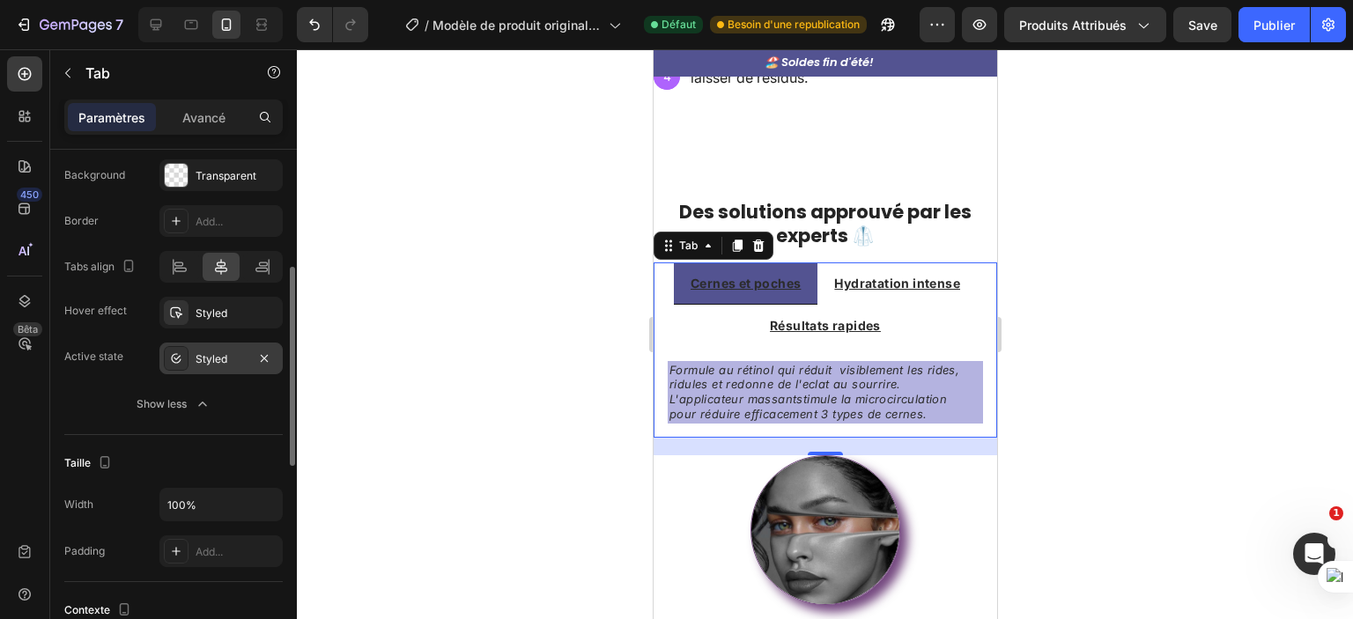
click at [198, 367] on div "Styled" at bounding box center [220, 359] width 123 height 32
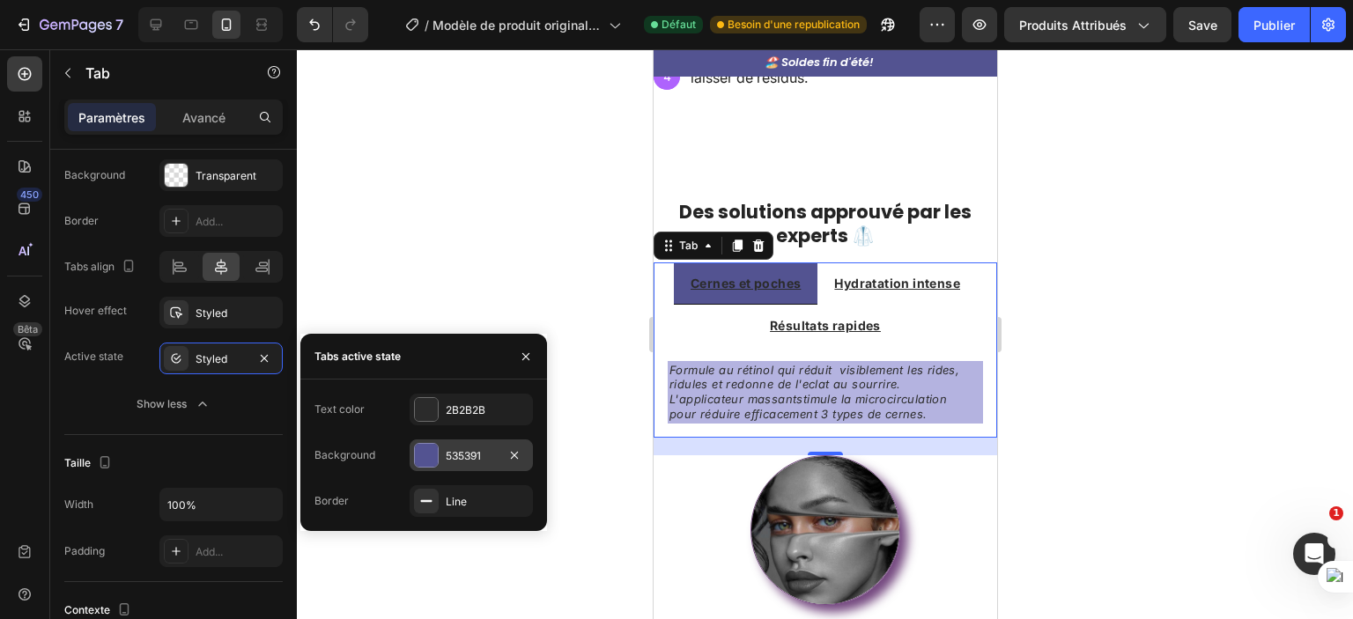
click at [446, 448] on div "535391" at bounding box center [471, 456] width 51 height 16
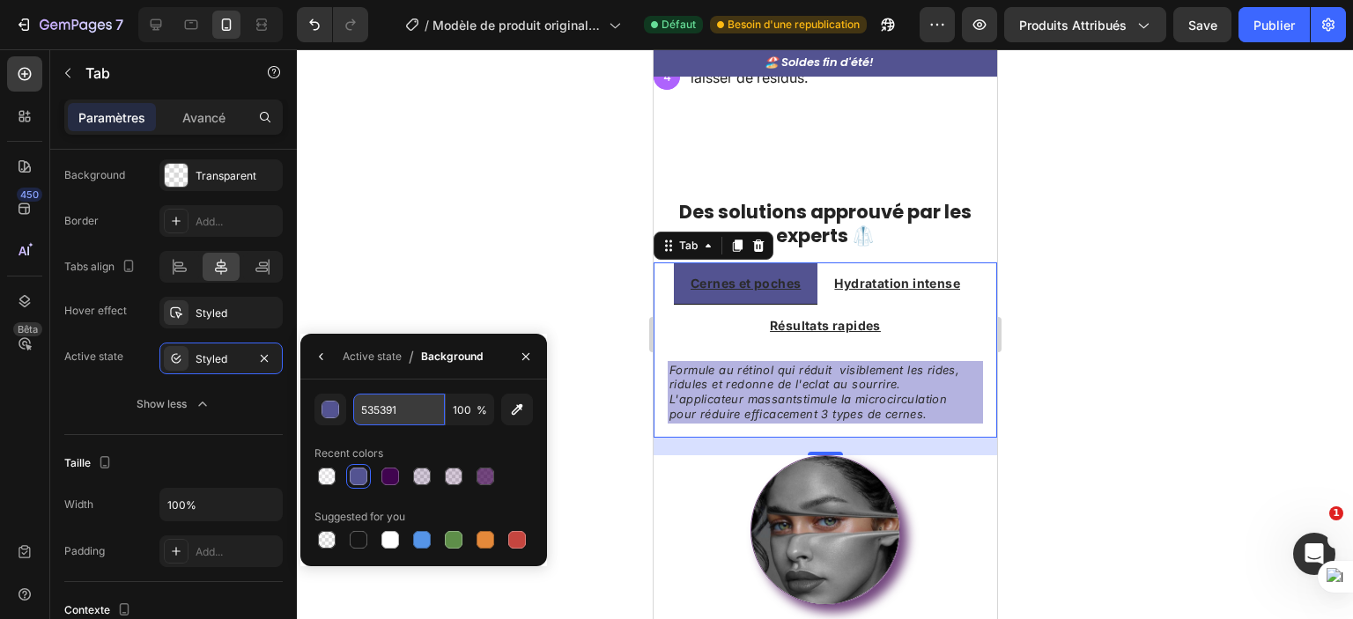
click at [386, 396] on input "535391" at bounding box center [399, 410] width 92 height 32
paste input "080699"
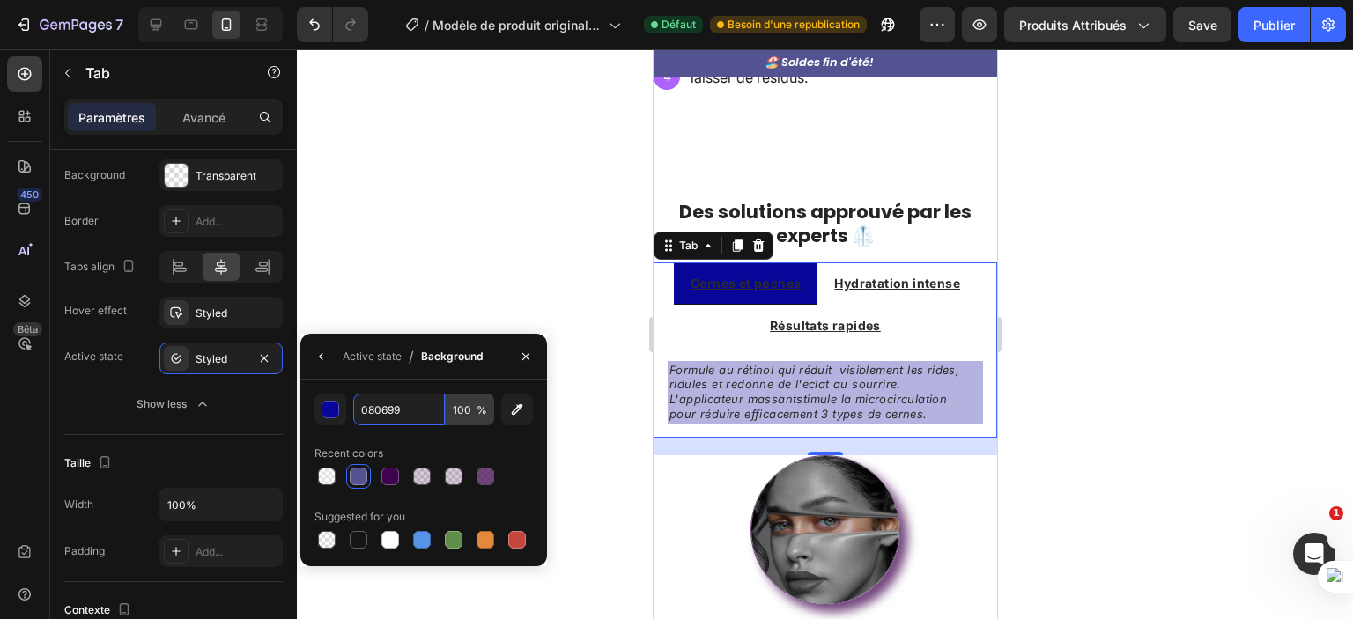
type input "080699"
click at [467, 413] on input "100" at bounding box center [470, 410] width 48 height 32
click at [332, 411] on div "button" at bounding box center [331, 411] width 18 height 18
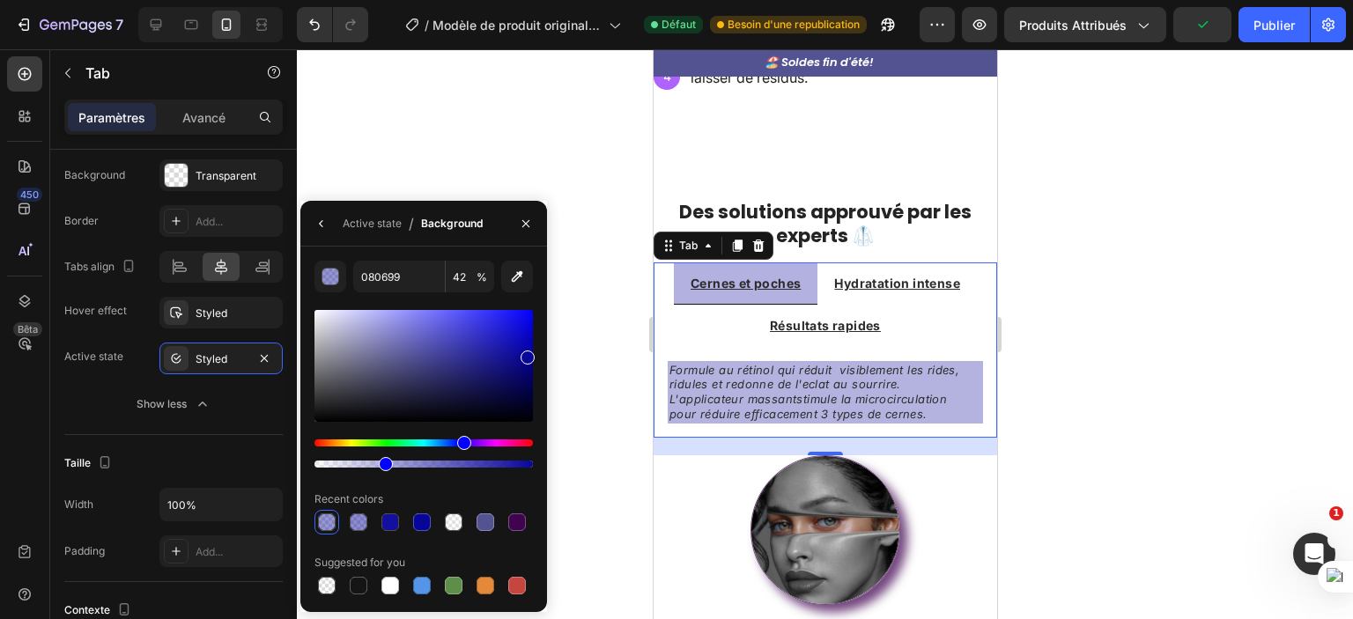
type input "31"
drag, startPoint x: 527, startPoint y: 456, endPoint x: 382, endPoint y: 456, distance: 144.5
click at [382, 456] on div at bounding box center [424, 454] width 219 height 28
click at [250, 435] on div "Taille Width 100% Padding Add..." at bounding box center [173, 508] width 219 height 147
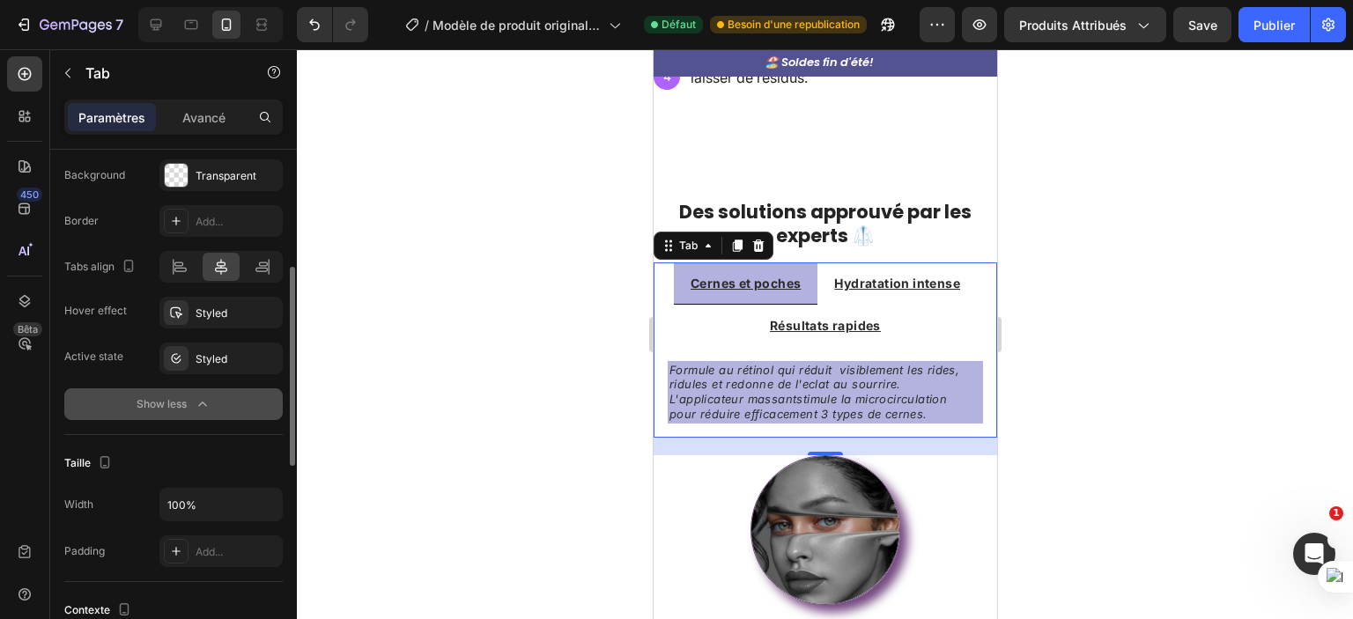
click at [192, 399] on div "Show less" at bounding box center [174, 405] width 75 height 18
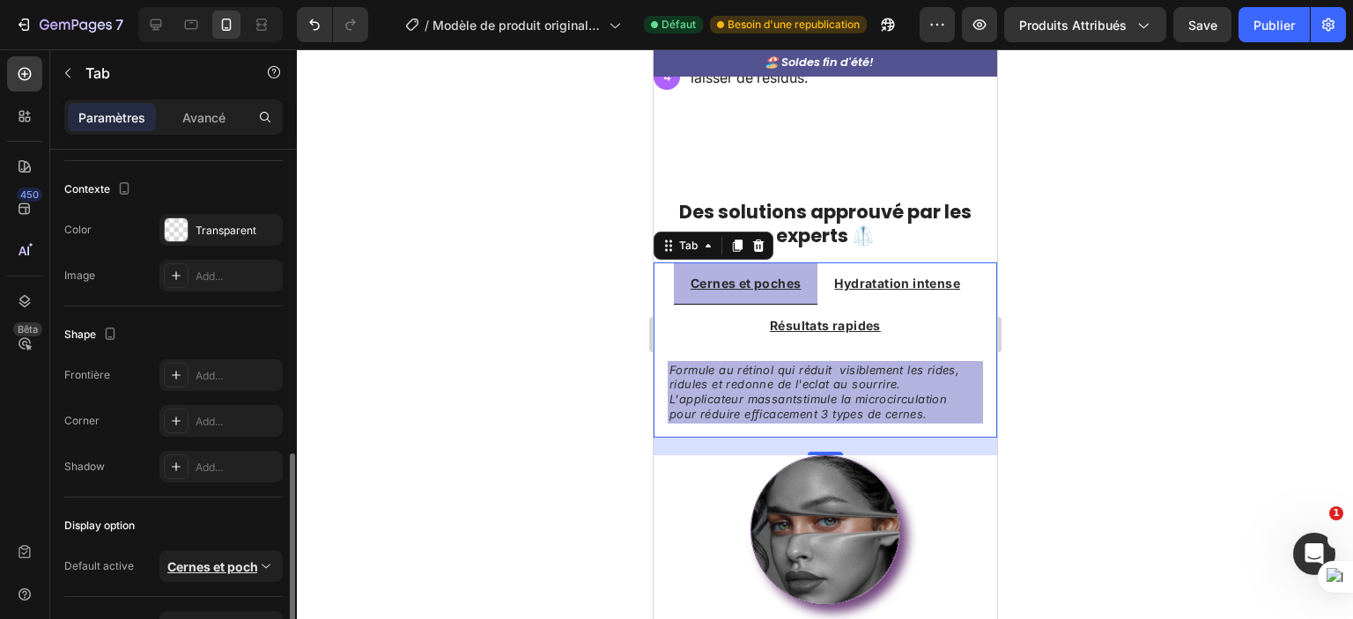
scroll to position [549, 0]
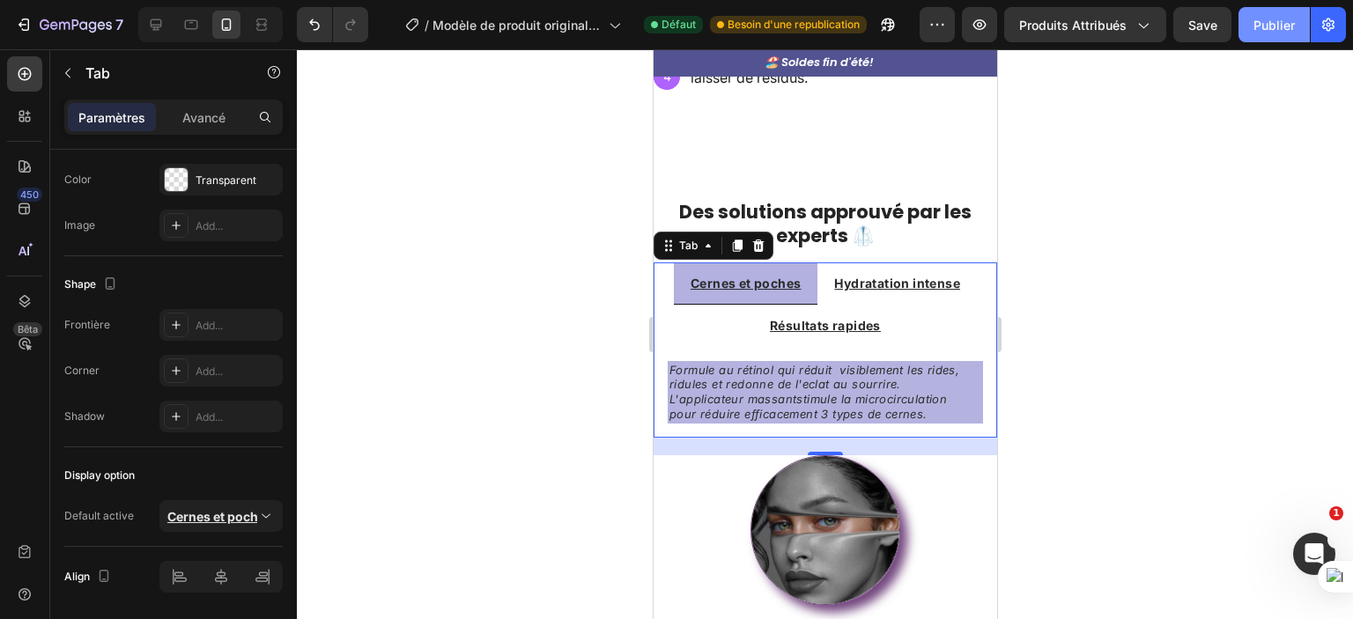
click at [1272, 41] on button "Publier" at bounding box center [1274, 24] width 71 height 35
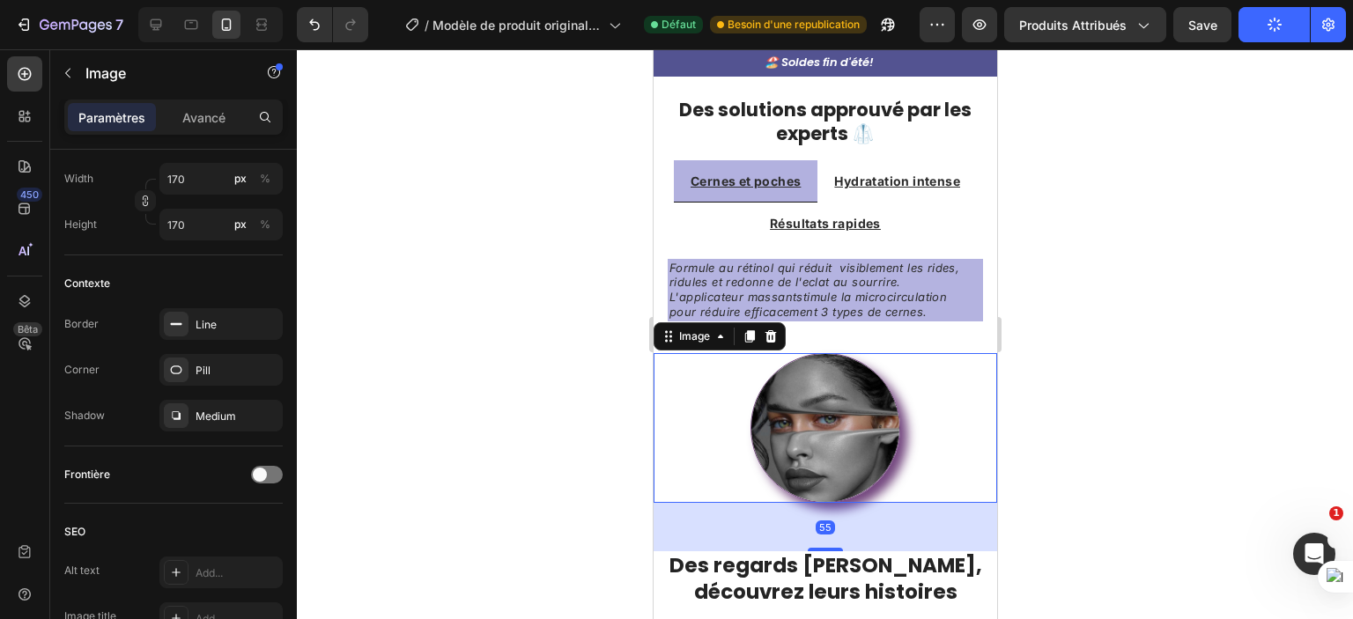
scroll to position [0, 0]
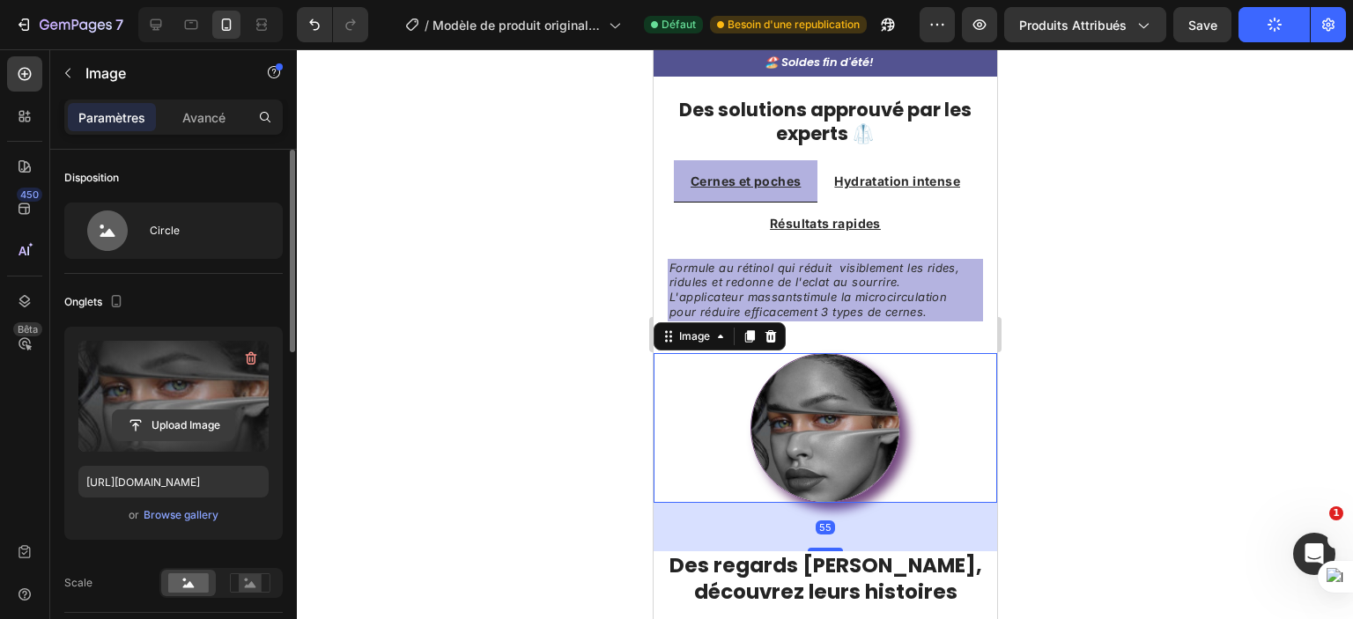
click at [170, 426] on input "file" at bounding box center [174, 426] width 122 height 30
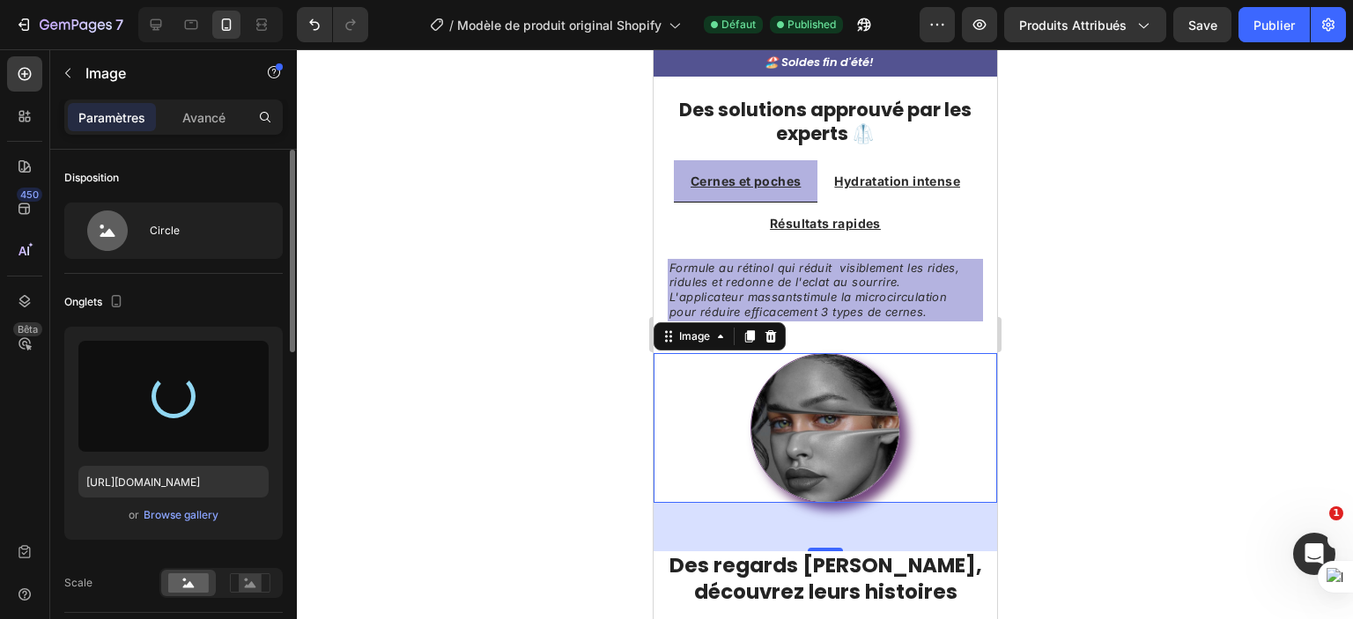
type input "[URL][DOMAIN_NAME]"
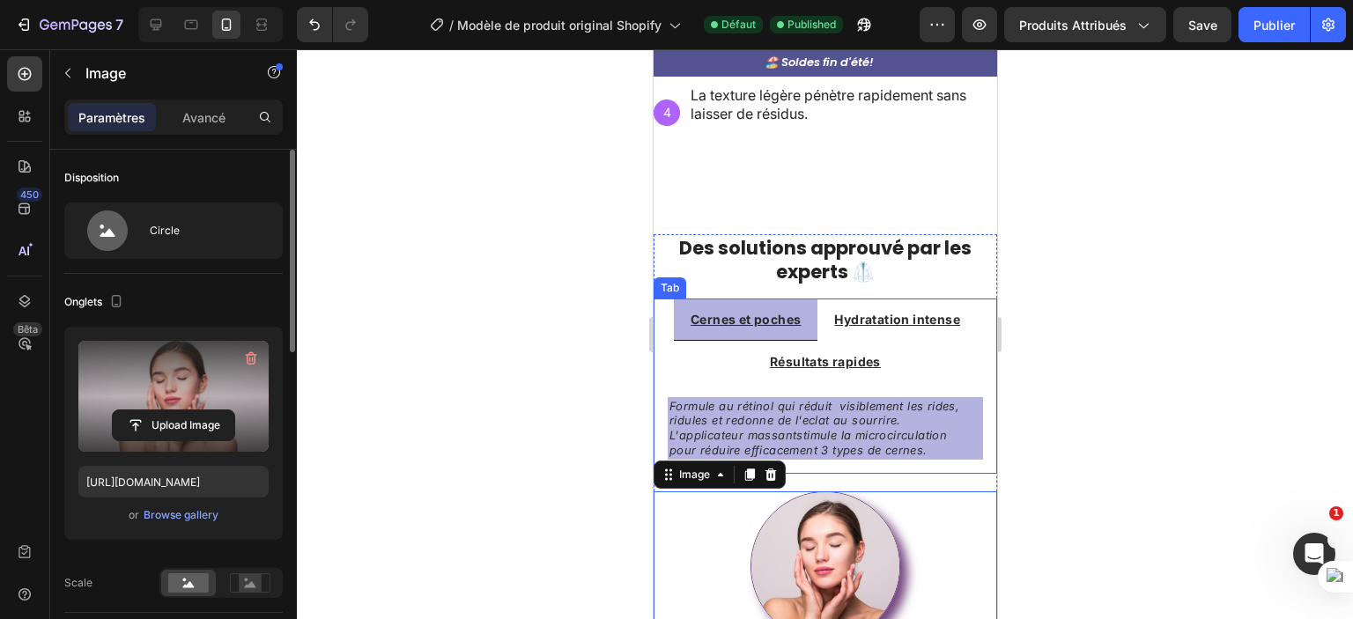
scroll to position [1674, 0]
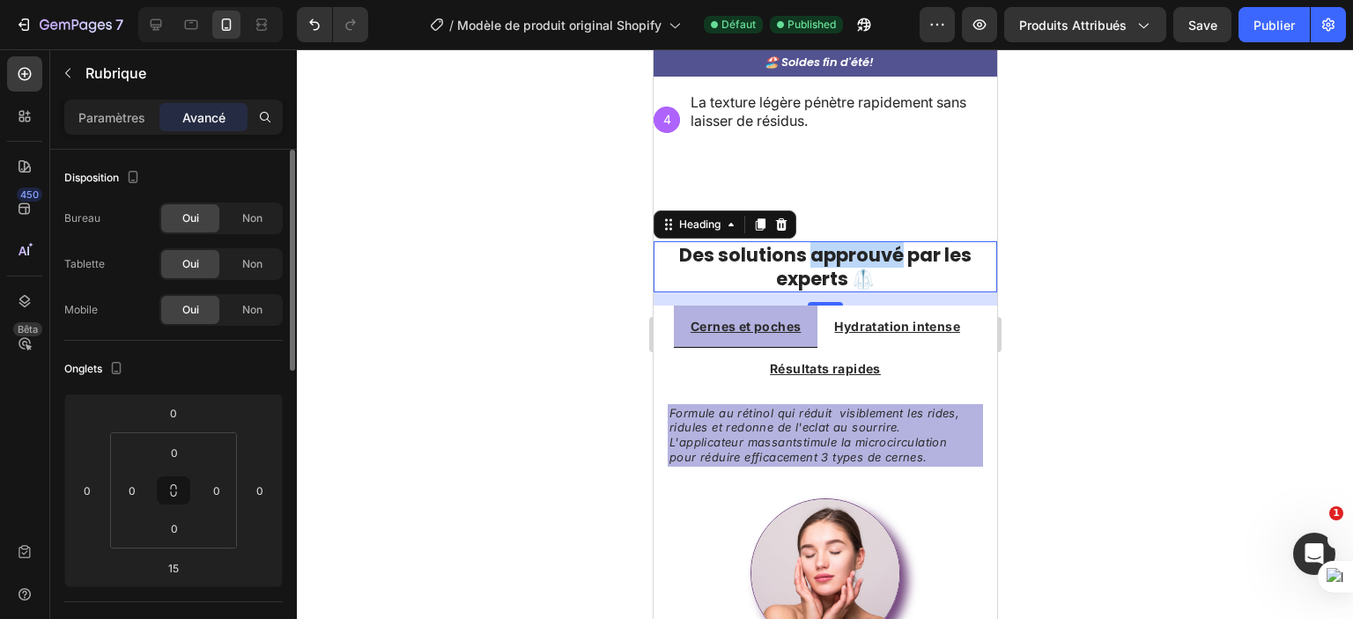
click at [816, 244] on p "Des solutions approuvé par les experts 🥼" at bounding box center [825, 267] width 340 height 48
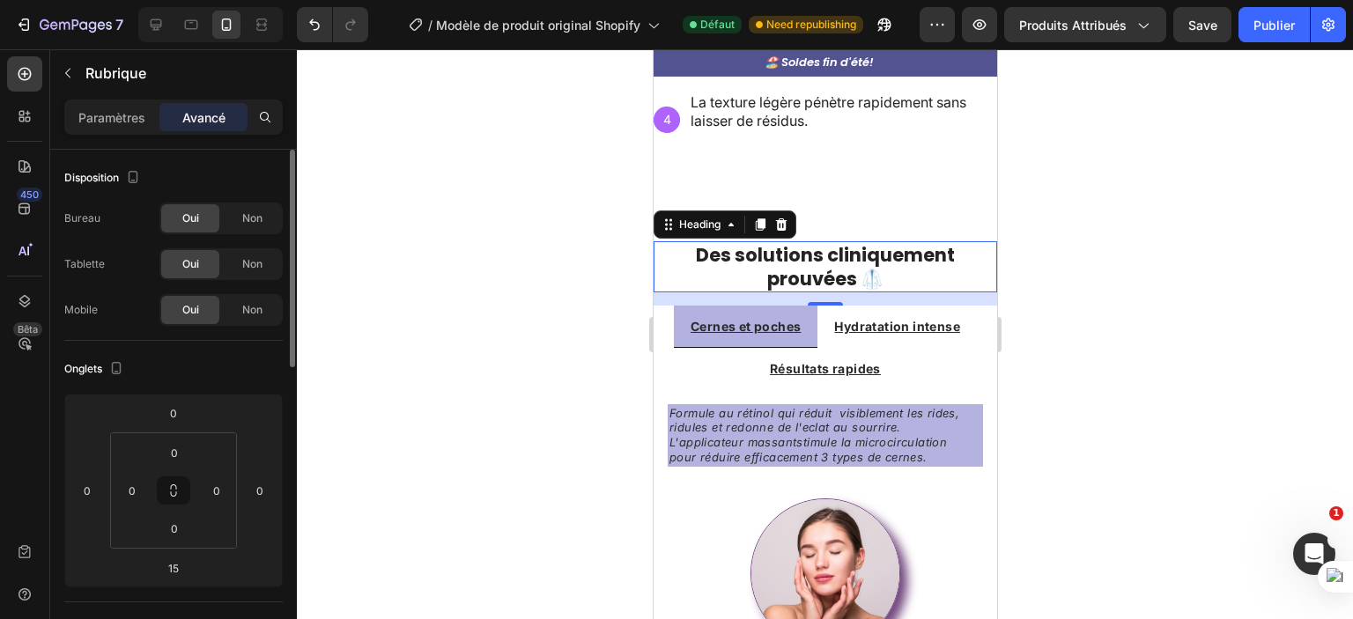
click at [1024, 526] on div at bounding box center [825, 334] width 1056 height 570
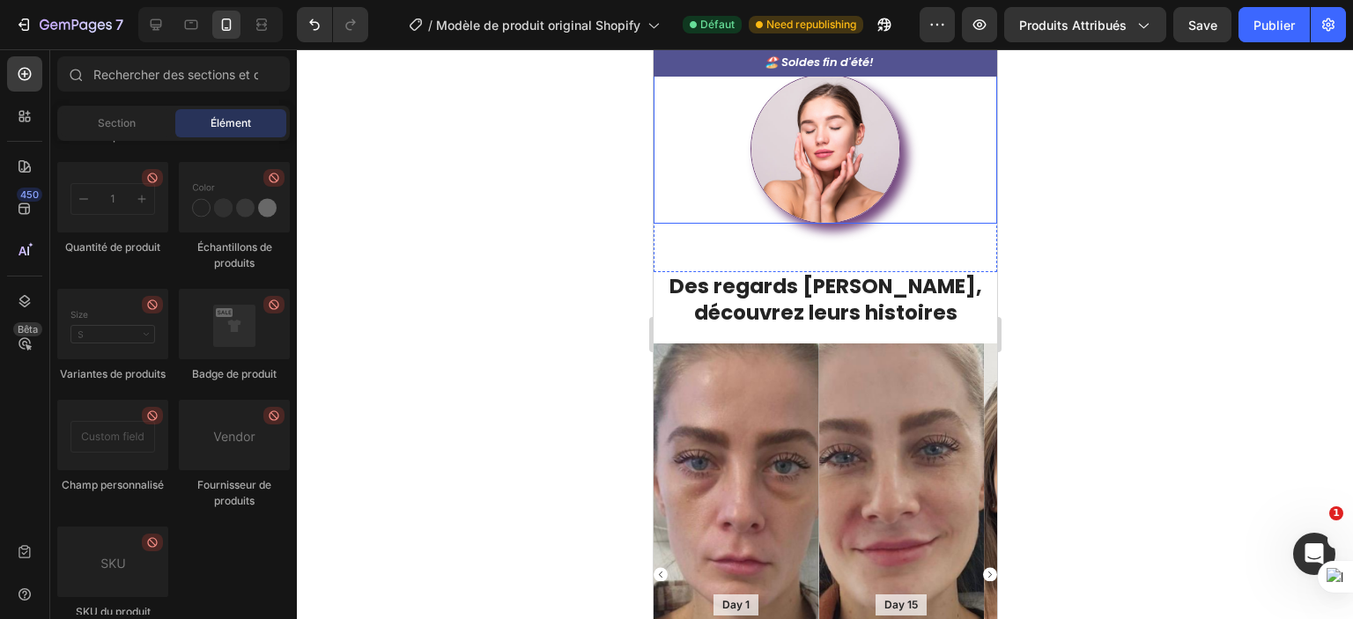
scroll to position [2091, 0]
click at [1282, 24] on font "Publier" at bounding box center [1274, 25] width 41 height 15
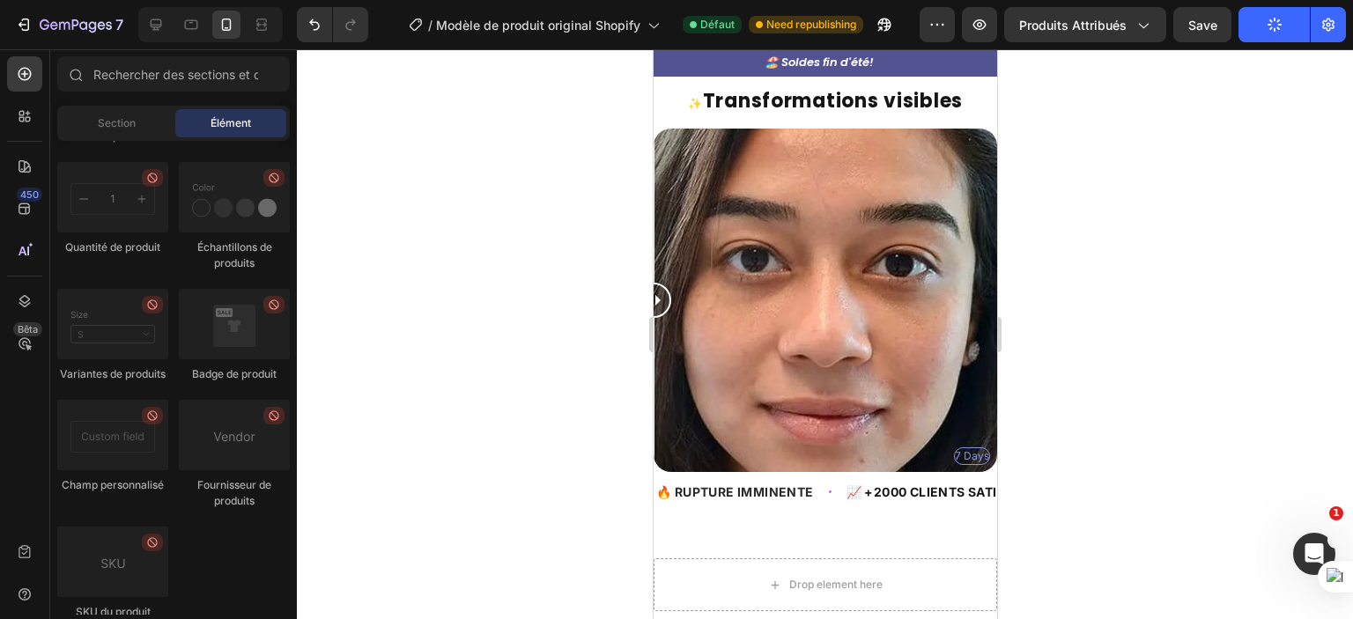
scroll to position [0, 0]
